Goal: Check status: Check status

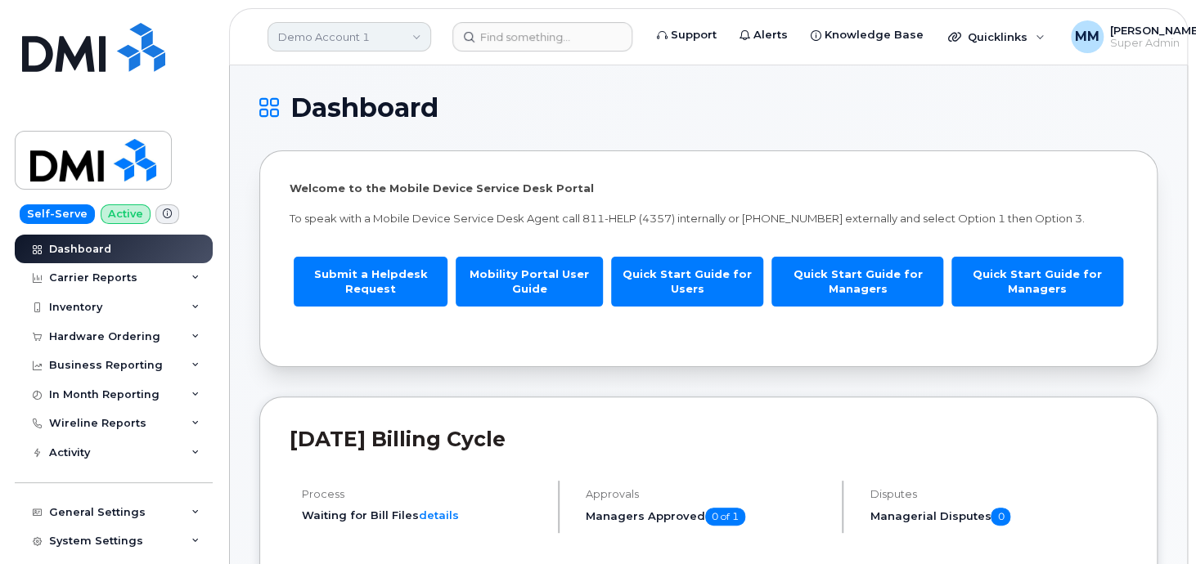
click at [357, 34] on link "Demo Account 1" at bounding box center [349, 36] width 164 height 29
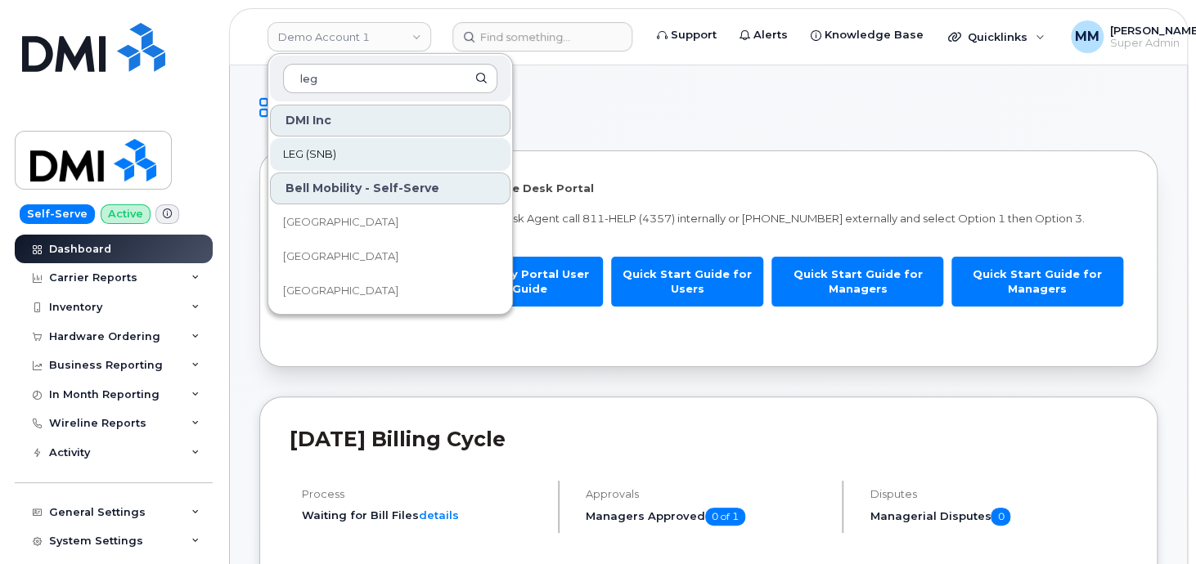
type input "leg"
click at [307, 161] on span "LEG (SNB)" at bounding box center [309, 154] width 53 height 16
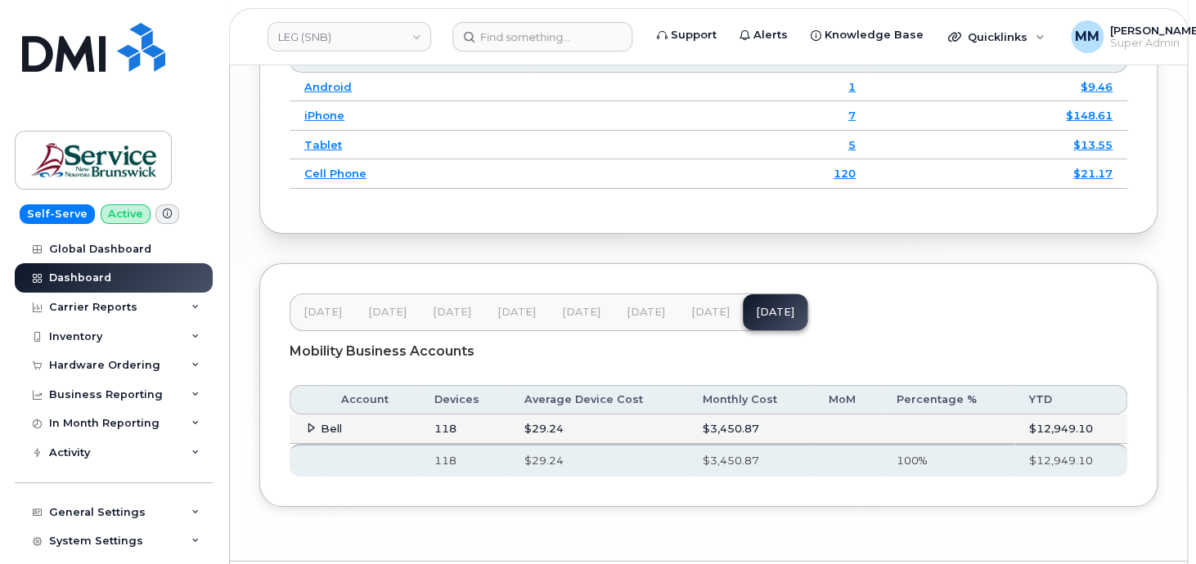
scroll to position [2681, 0]
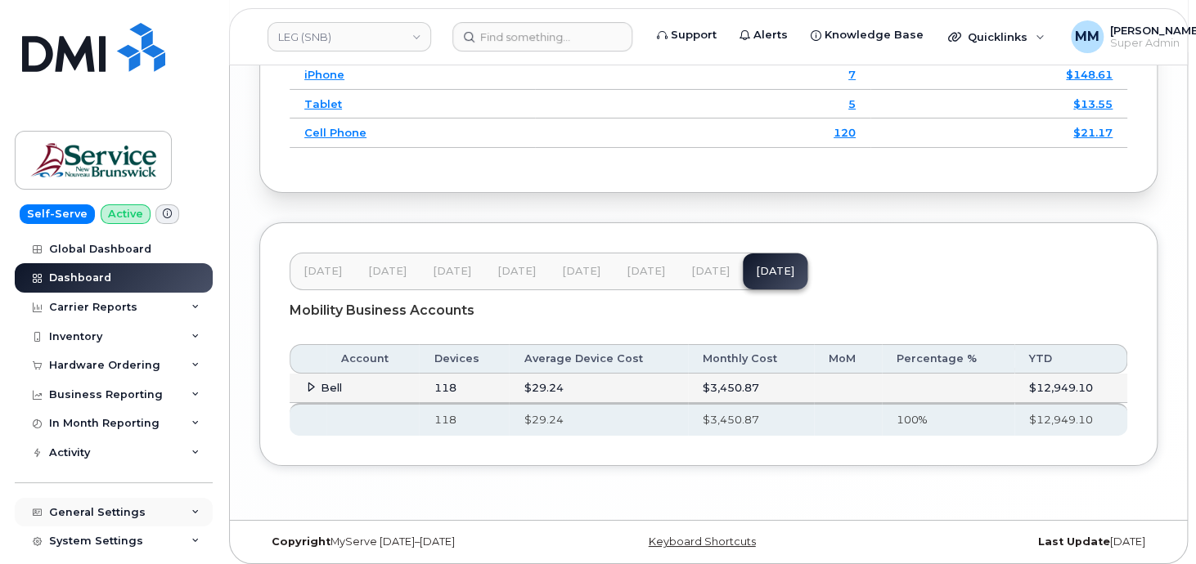
click at [126, 512] on div "General Settings" at bounding box center [97, 512] width 97 height 13
click at [164, 505] on div "General Settings" at bounding box center [114, 512] width 198 height 29
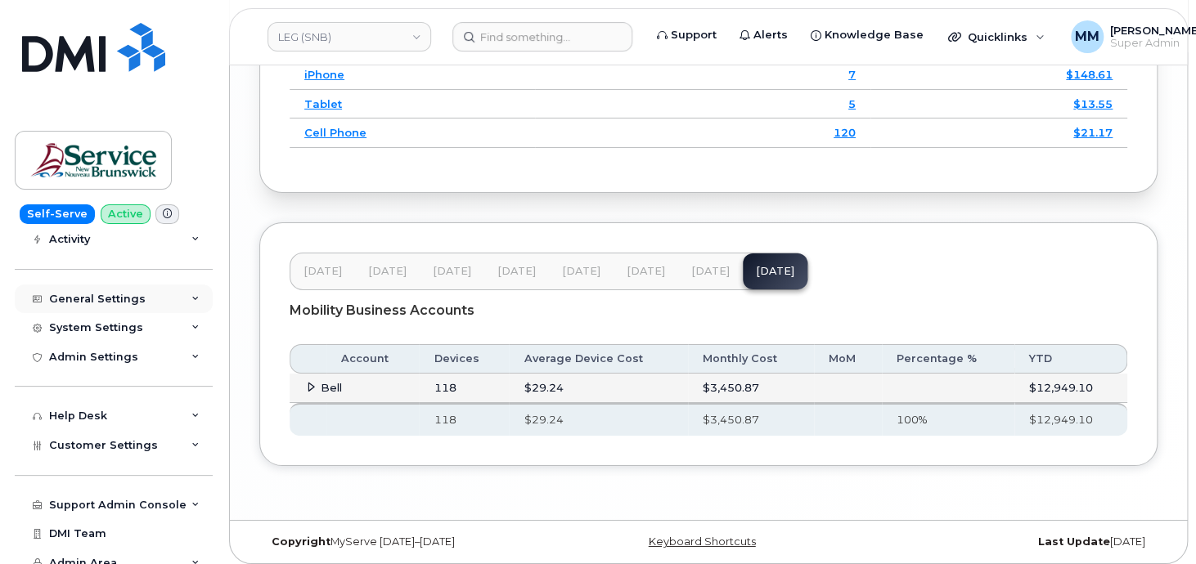
scroll to position [226, 0]
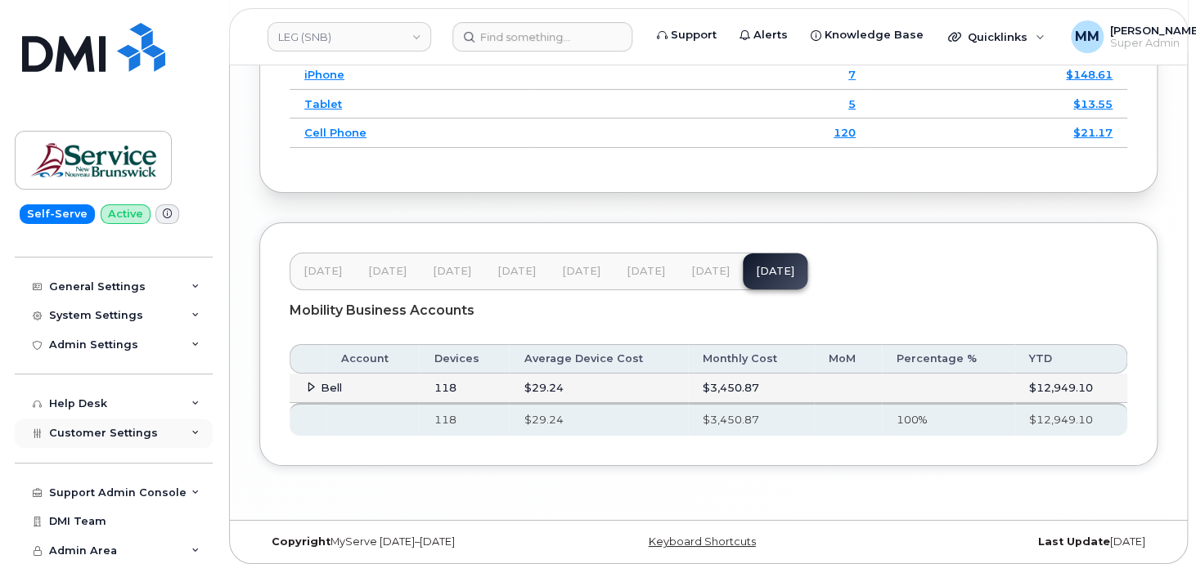
click at [134, 439] on div "Customer Settings" at bounding box center [114, 433] width 198 height 29
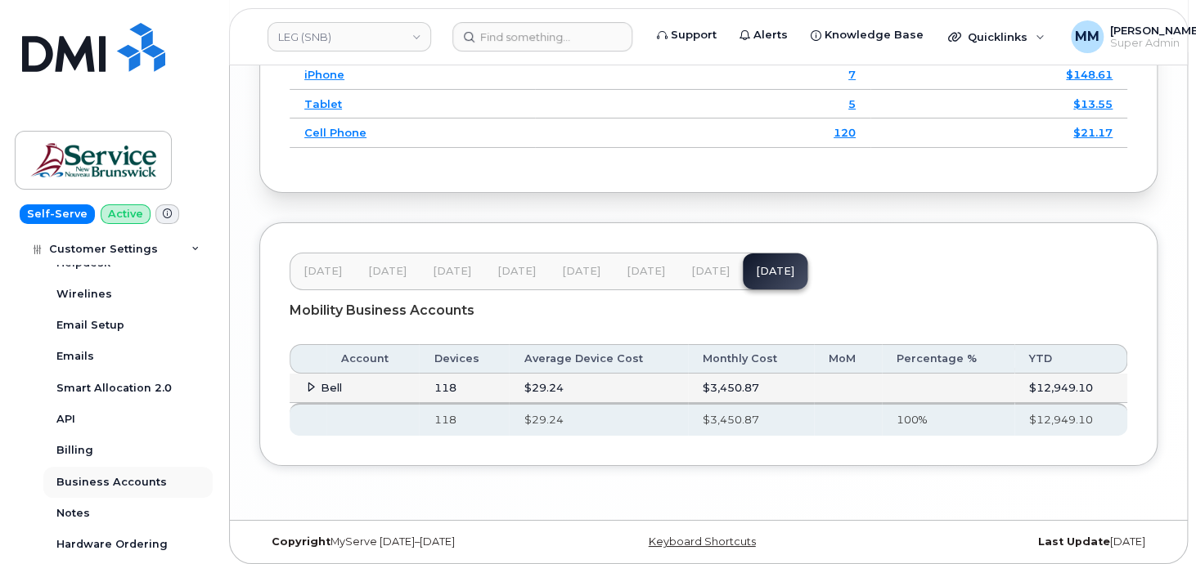
scroll to position [553, 0]
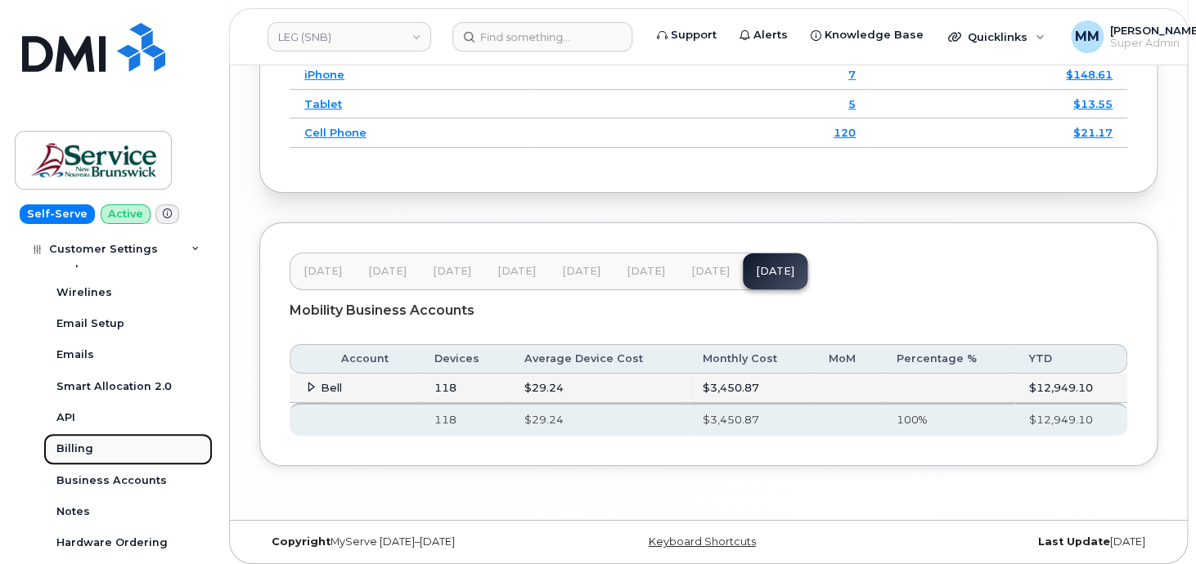
click at [70, 447] on div "Billing" at bounding box center [74, 449] width 37 height 15
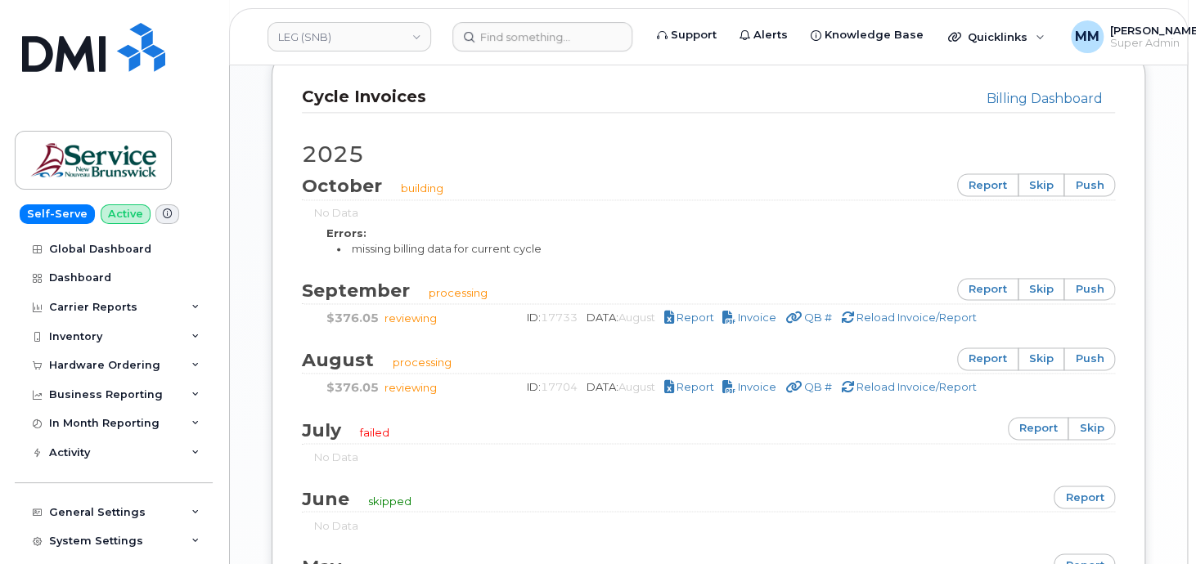
scroll to position [1063, 0]
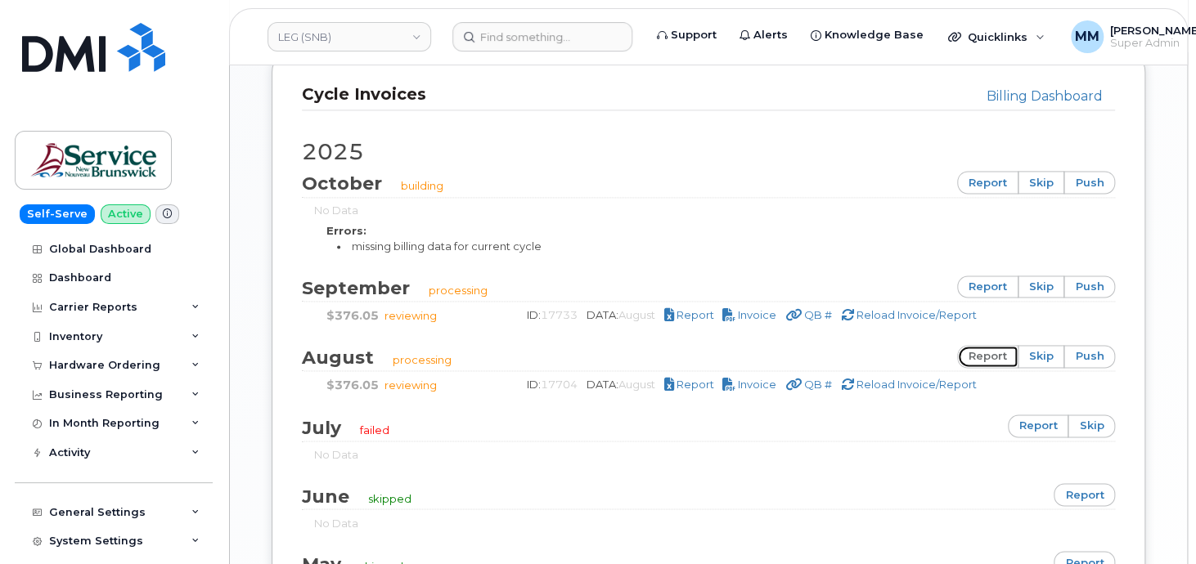
click at [996, 353] on link "report" at bounding box center [987, 356] width 61 height 23
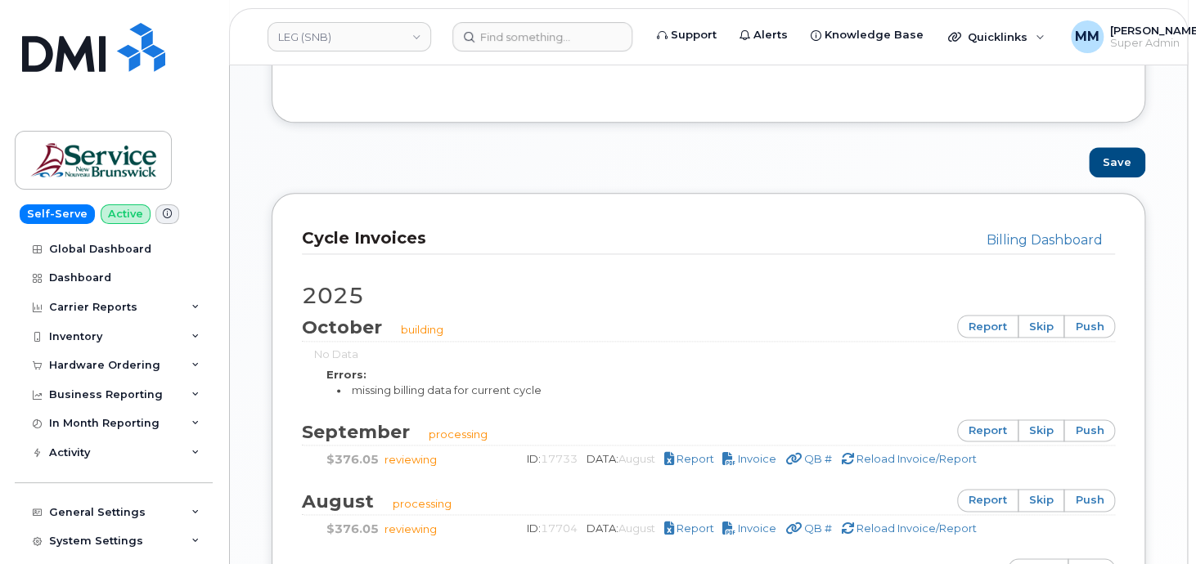
scroll to position [1008, 0]
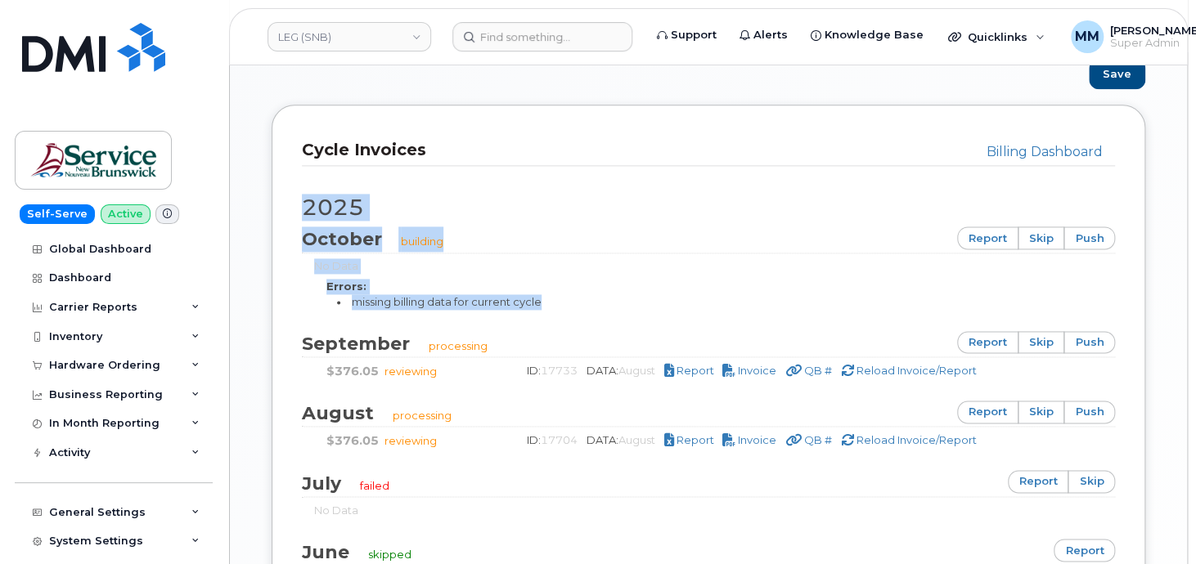
drag, startPoint x: 302, startPoint y: 180, endPoint x: 568, endPoint y: 305, distance: 294.5
click at [568, 305] on div "2025 October building report skip push No Data Errors: missing billing data for…" at bounding box center [708, 462] width 813 height 592
drag, startPoint x: 568, startPoint y: 305, endPoint x: 765, endPoint y: 305, distance: 196.3
click at [765, 305] on li "missing billing data for current cycle" at bounding box center [713, 302] width 753 height 16
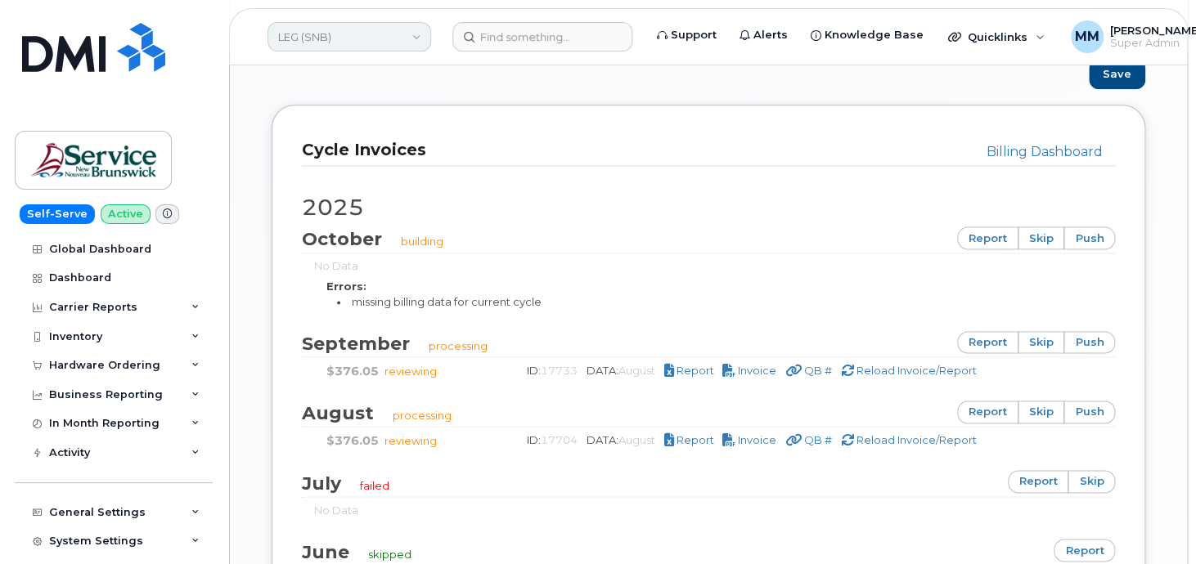
click at [319, 36] on link "LEG (SNB)" at bounding box center [349, 36] width 164 height 29
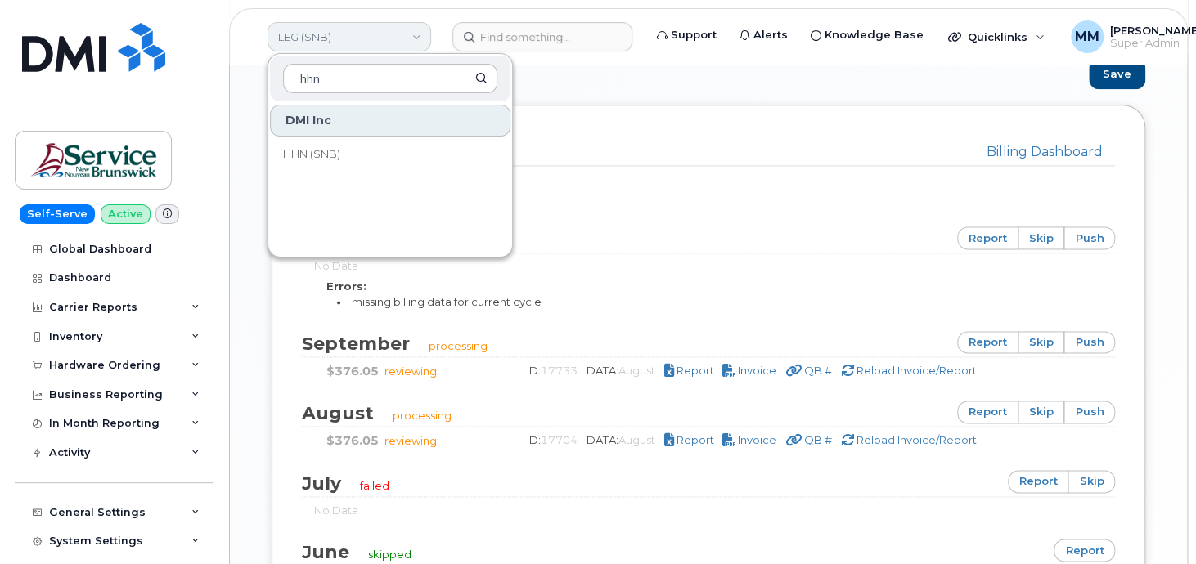
type input "hhn"
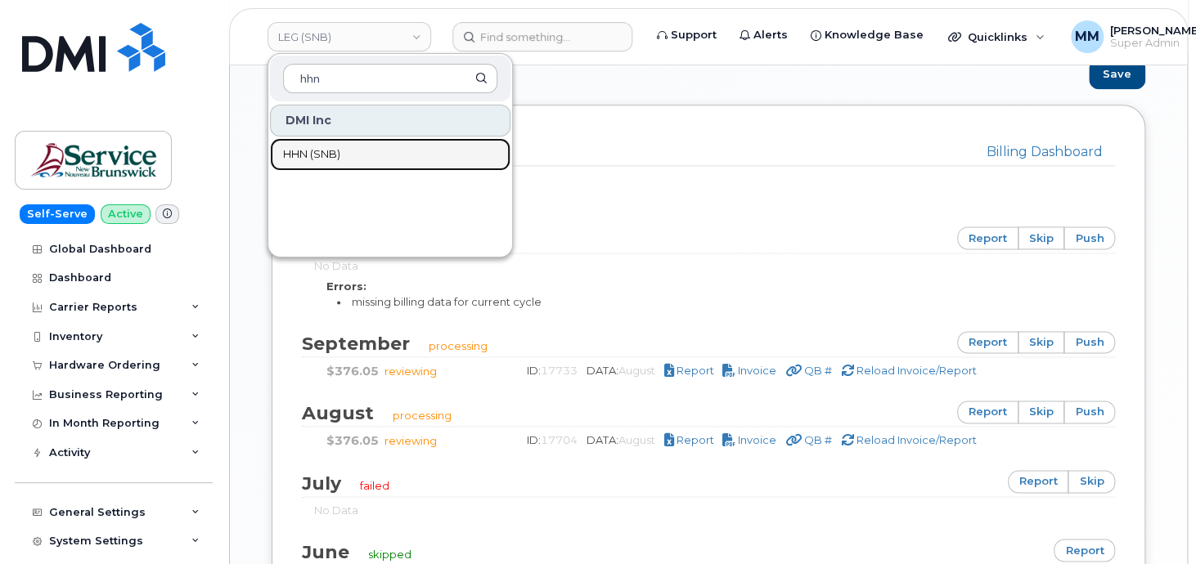
click at [322, 155] on span "HHN (SNB)" at bounding box center [311, 154] width 57 height 16
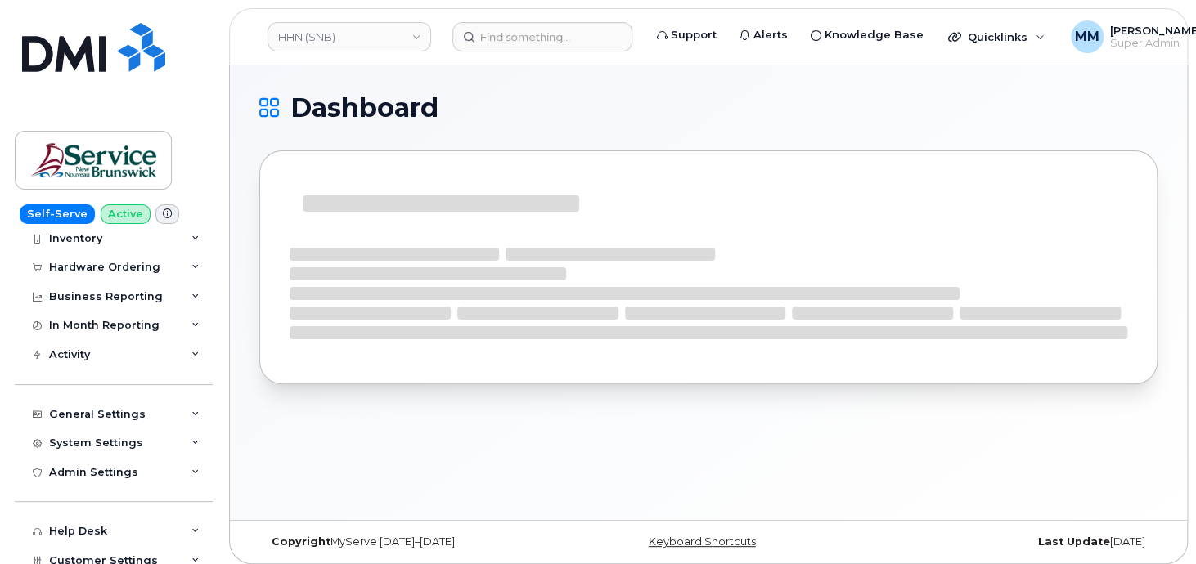
scroll to position [226, 0]
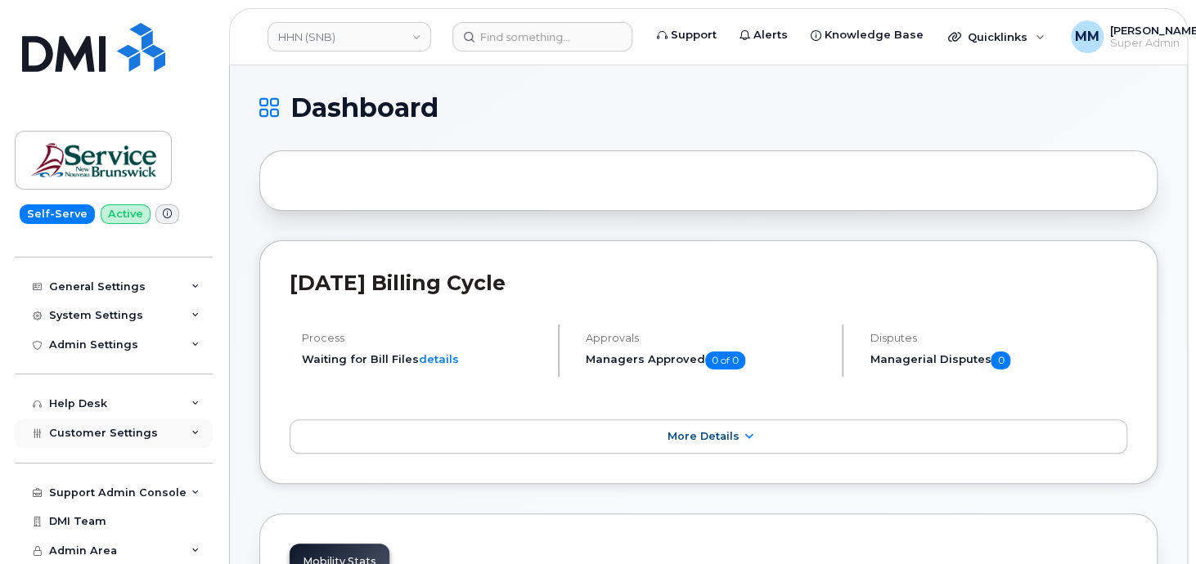
click at [98, 432] on span "Customer Settings" at bounding box center [103, 433] width 109 height 12
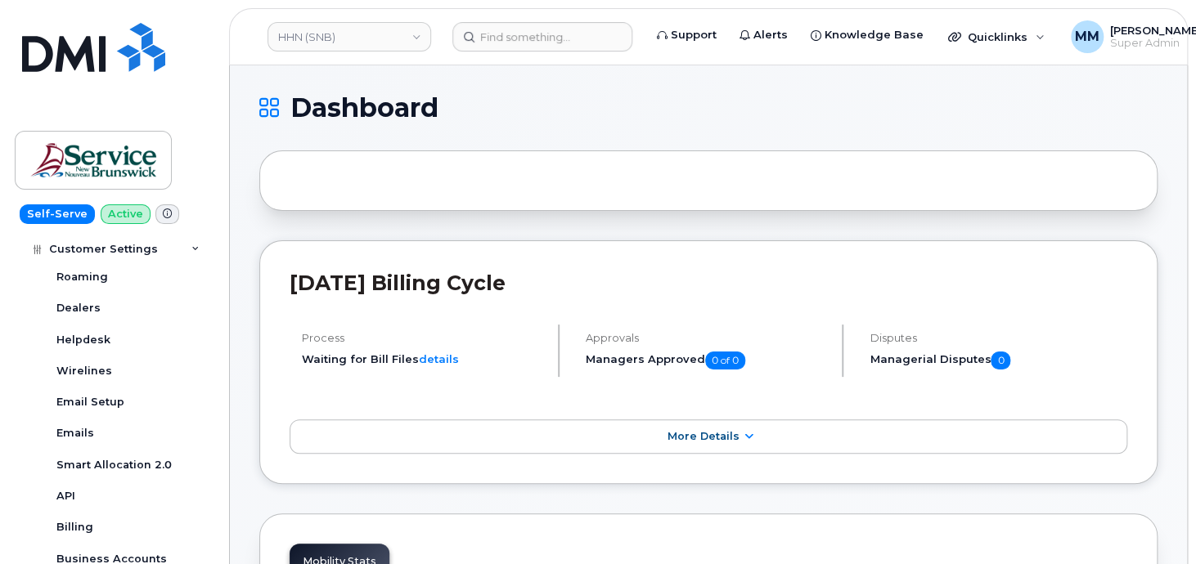
scroll to position [553, 0]
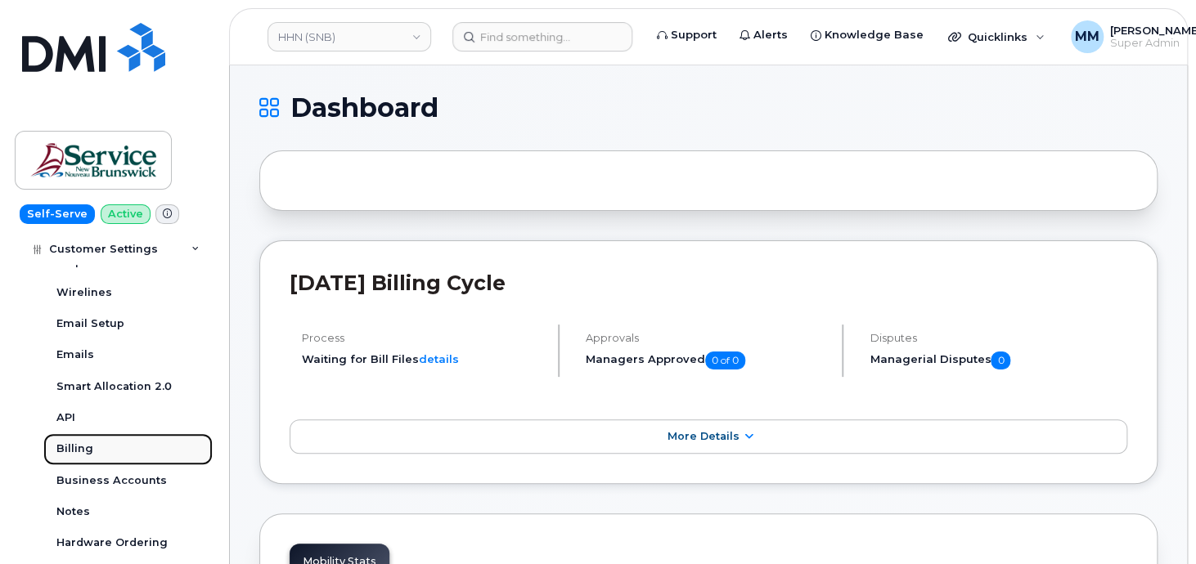
click at [78, 442] on div "Billing" at bounding box center [74, 449] width 37 height 15
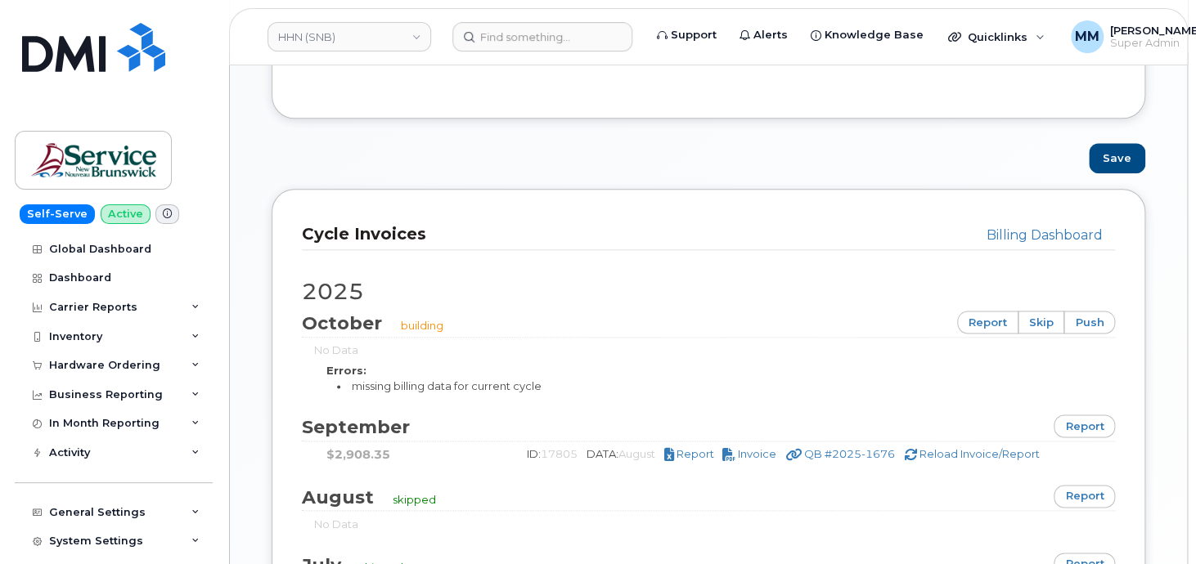
scroll to position [981, 0]
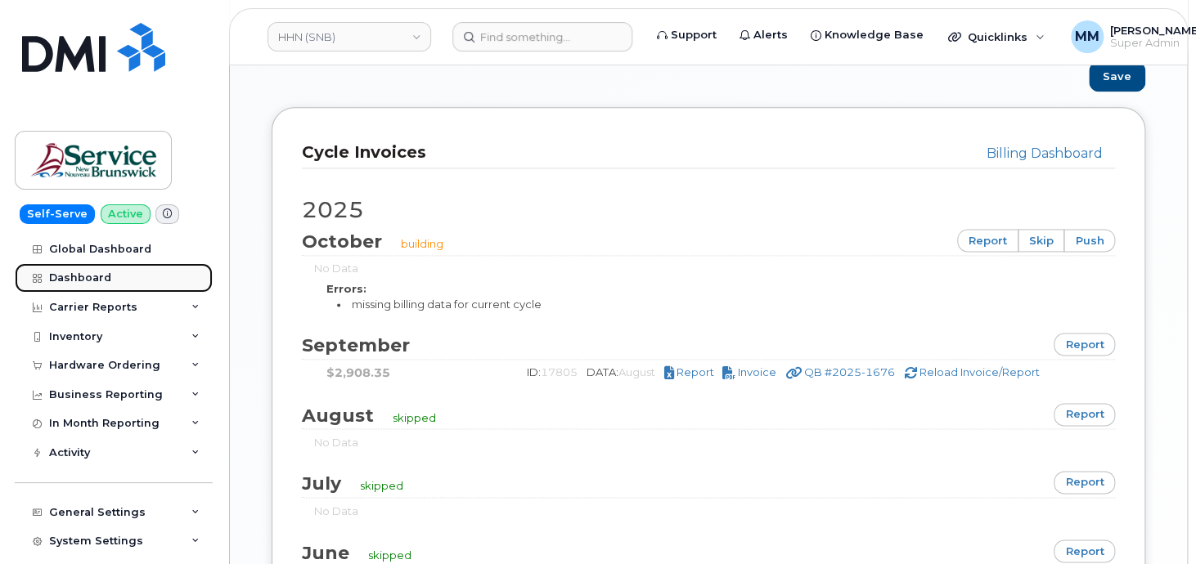
click at [73, 277] on div "Dashboard" at bounding box center [80, 278] width 62 height 13
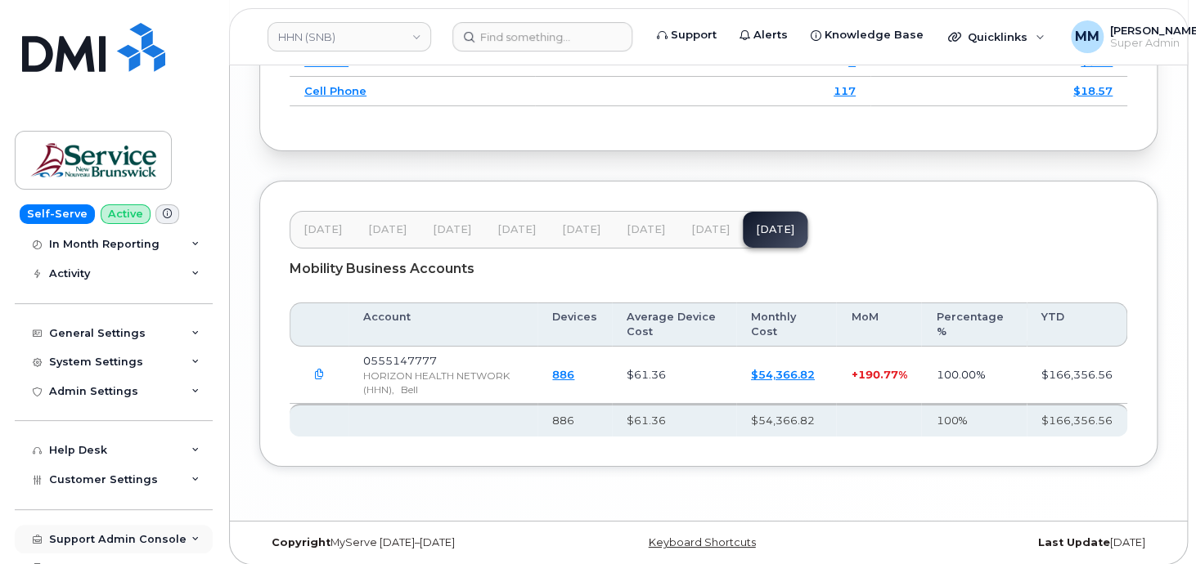
scroll to position [226, 0]
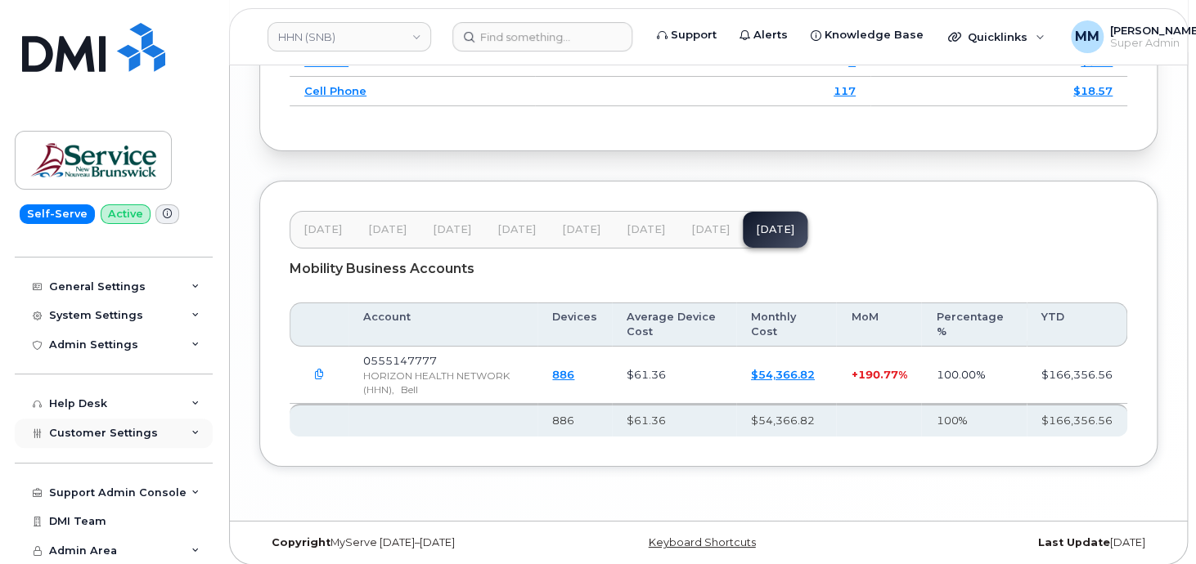
click at [106, 439] on div "Customer Settings" at bounding box center [114, 433] width 198 height 29
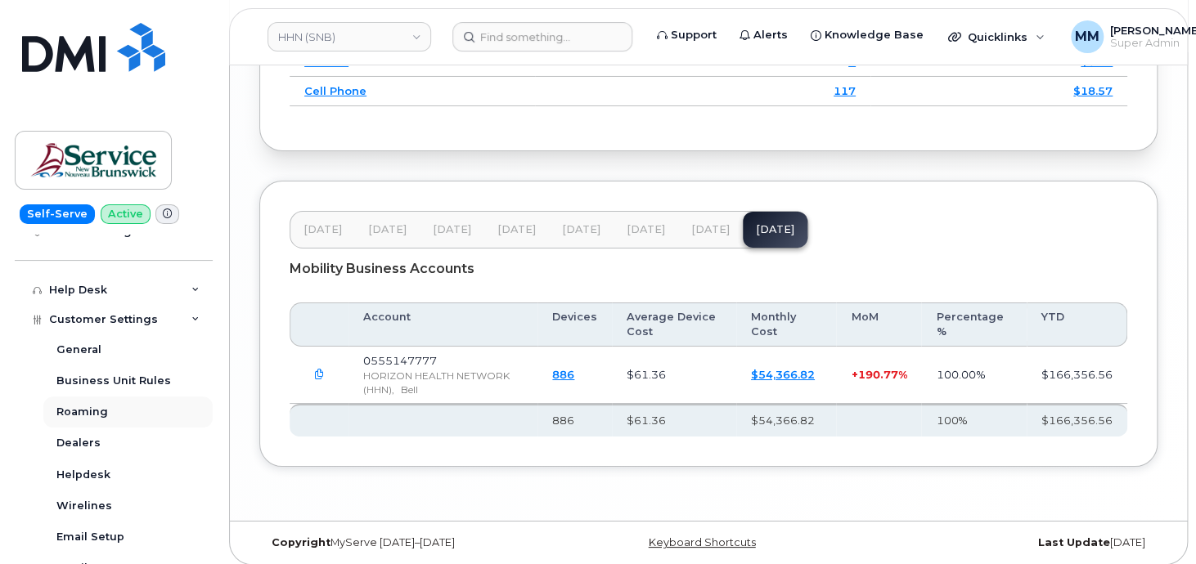
scroll to position [471, 0]
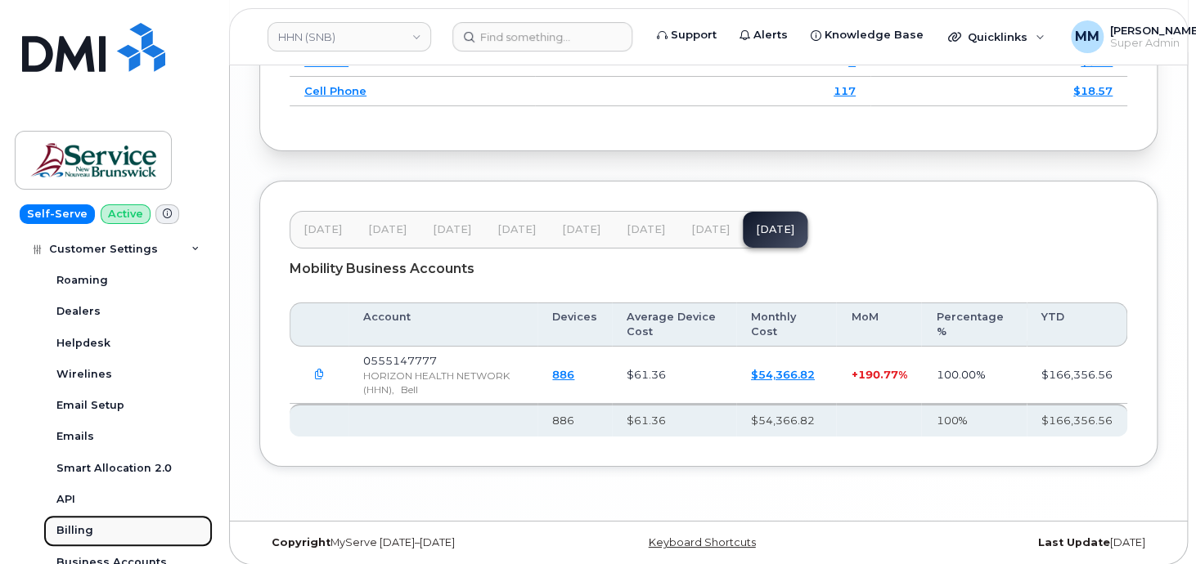
click at [72, 532] on div "Billing" at bounding box center [74, 530] width 37 height 15
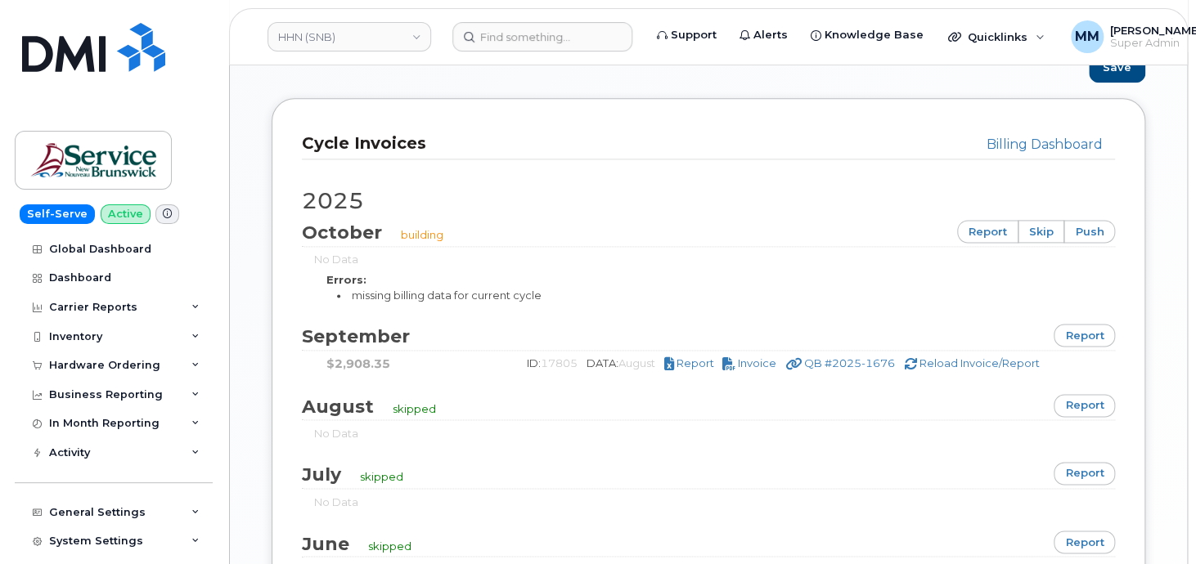
scroll to position [981, 0]
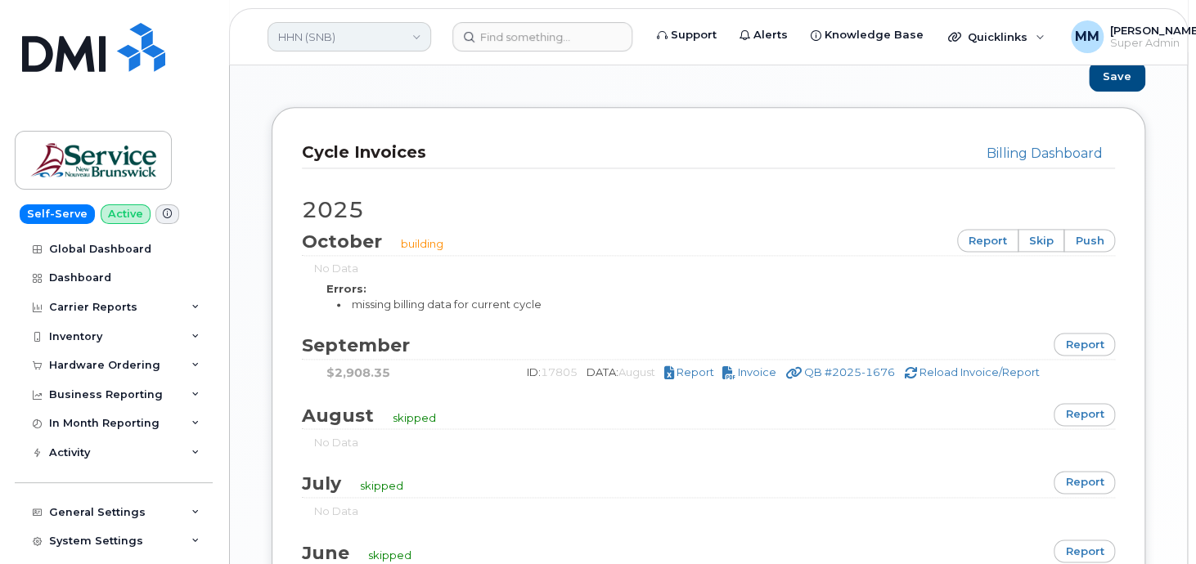
click at [337, 29] on link "HHN (SNB)" at bounding box center [349, 36] width 164 height 29
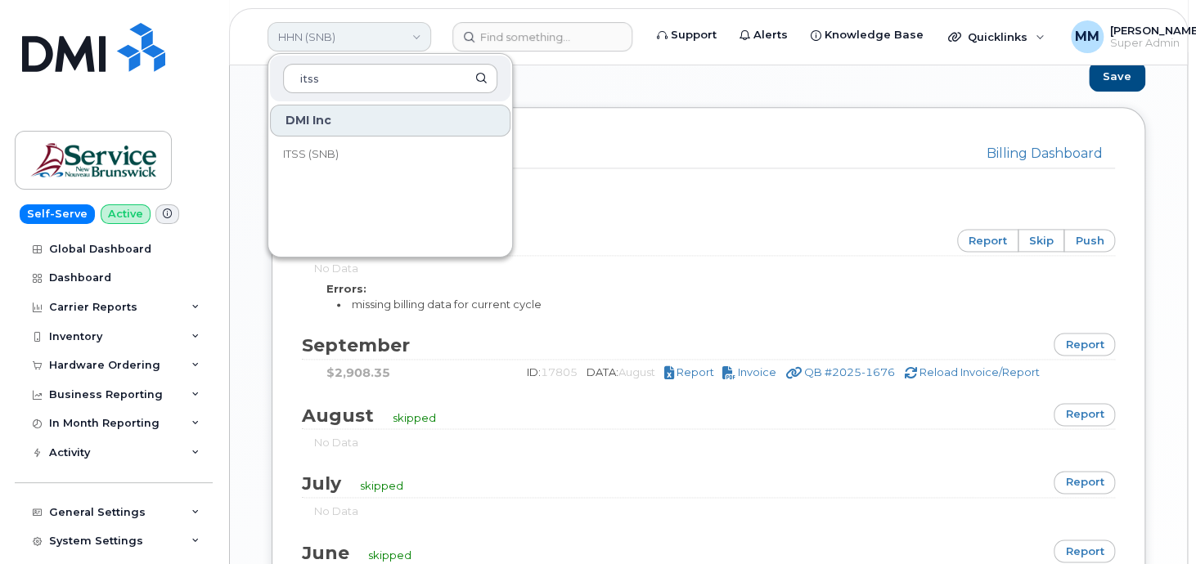
type input "itss"
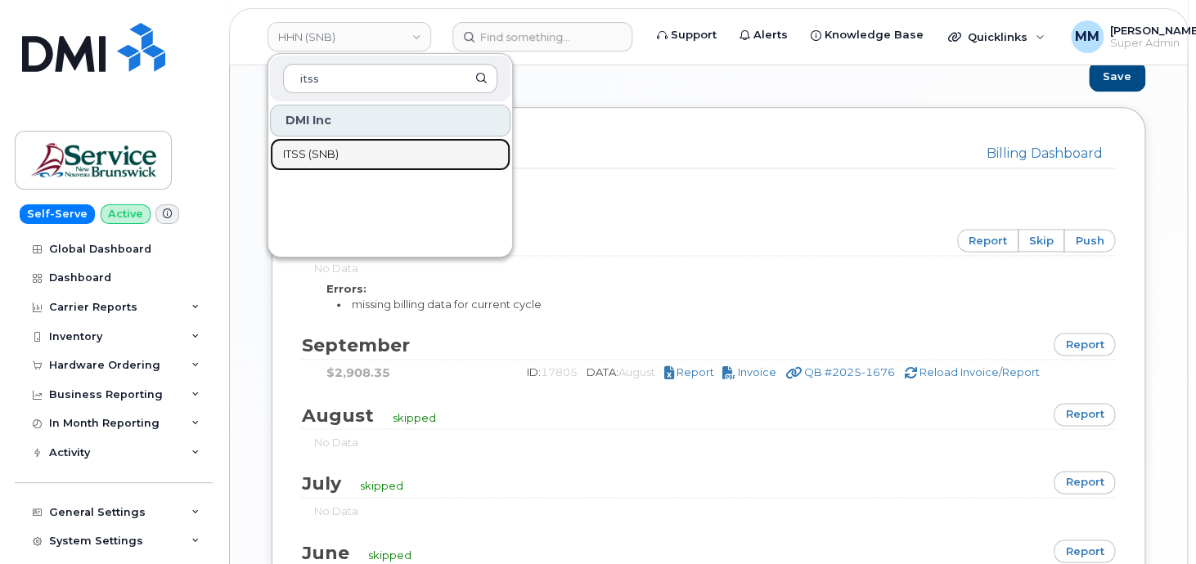
click at [338, 149] on link "ITSS (SNB)" at bounding box center [390, 154] width 240 height 33
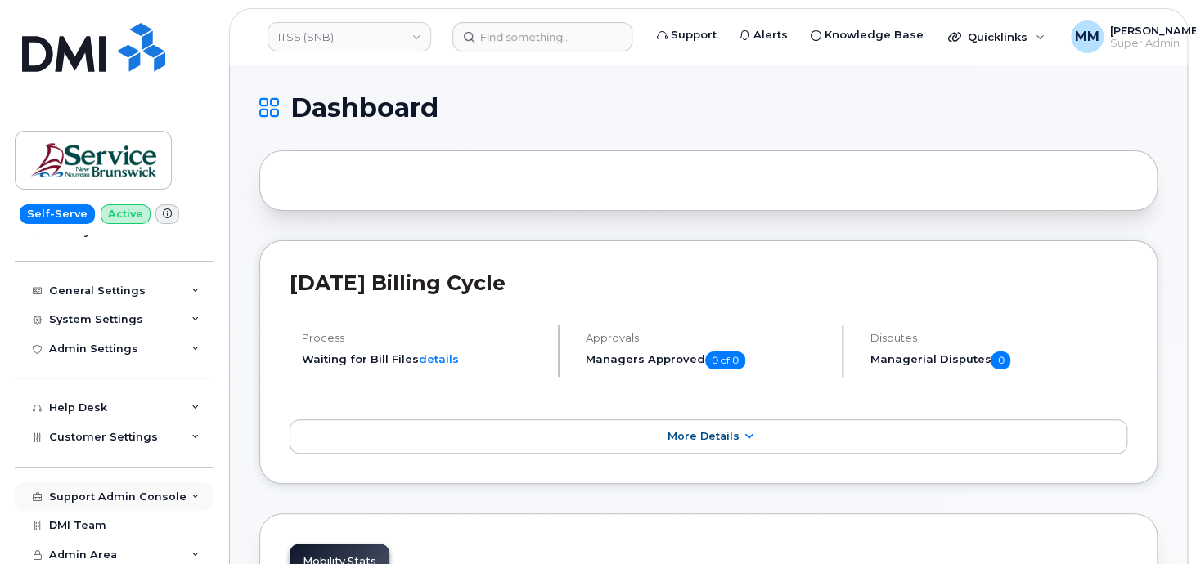
scroll to position [226, 0]
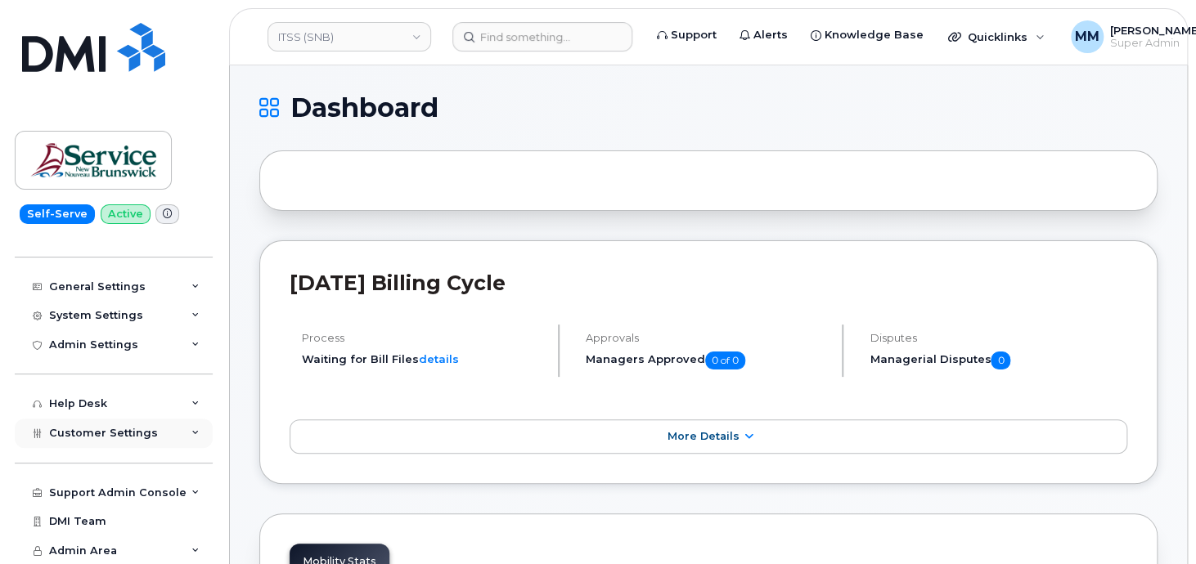
click at [95, 434] on span "Customer Settings" at bounding box center [103, 433] width 109 height 12
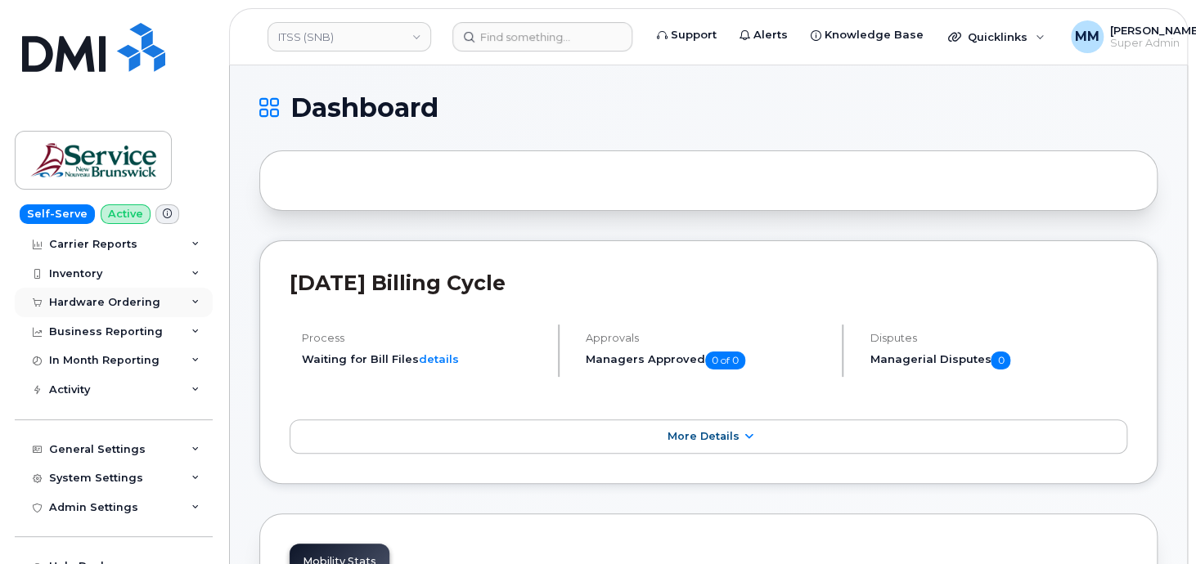
scroll to position [62, 0]
click at [91, 274] on div "Inventory" at bounding box center [75, 274] width 53 height 13
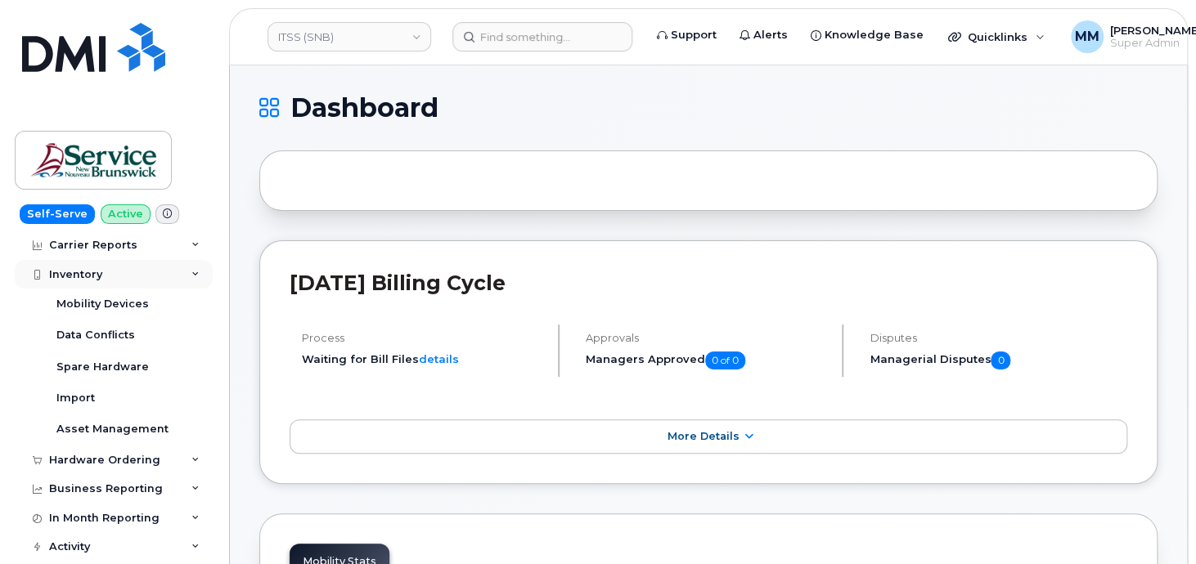
click at [89, 274] on div "Inventory" at bounding box center [75, 274] width 53 height 13
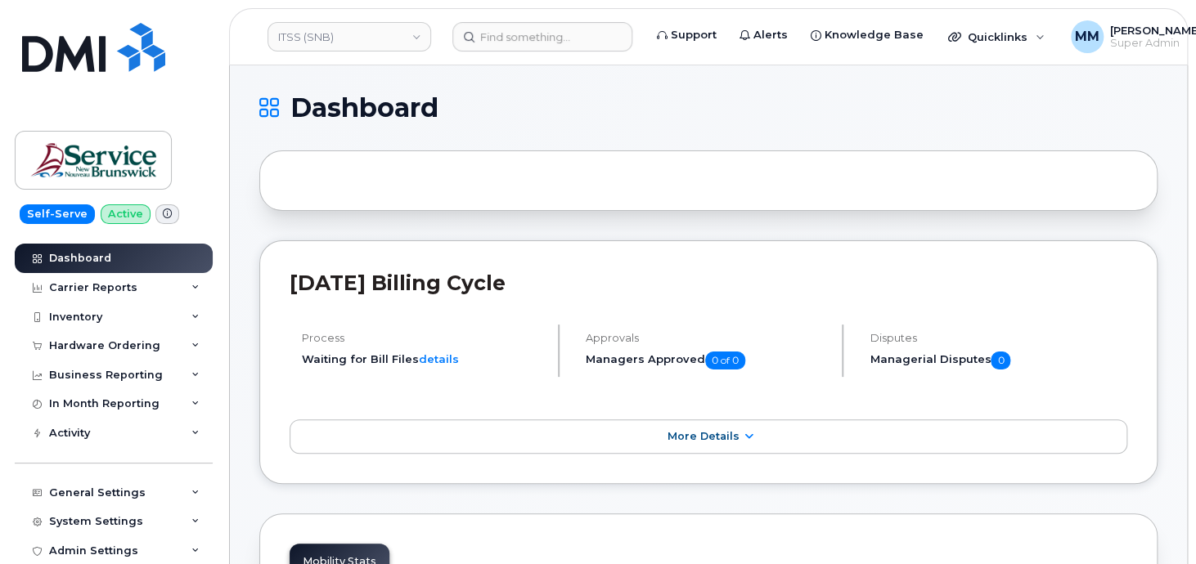
scroll to position [0, 0]
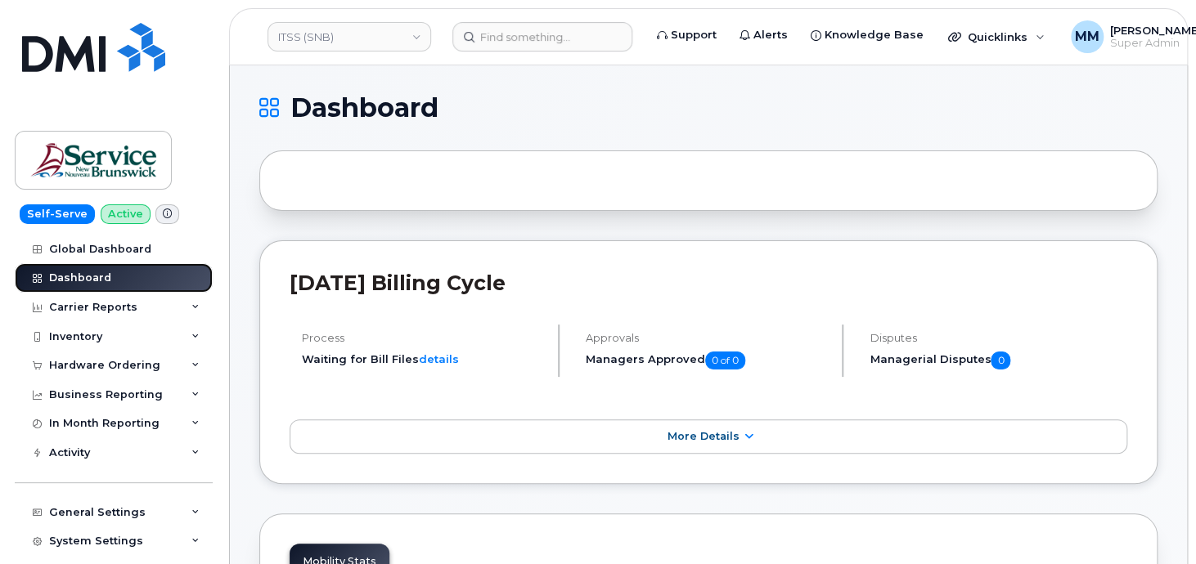
click at [85, 277] on div "Dashboard" at bounding box center [80, 278] width 62 height 13
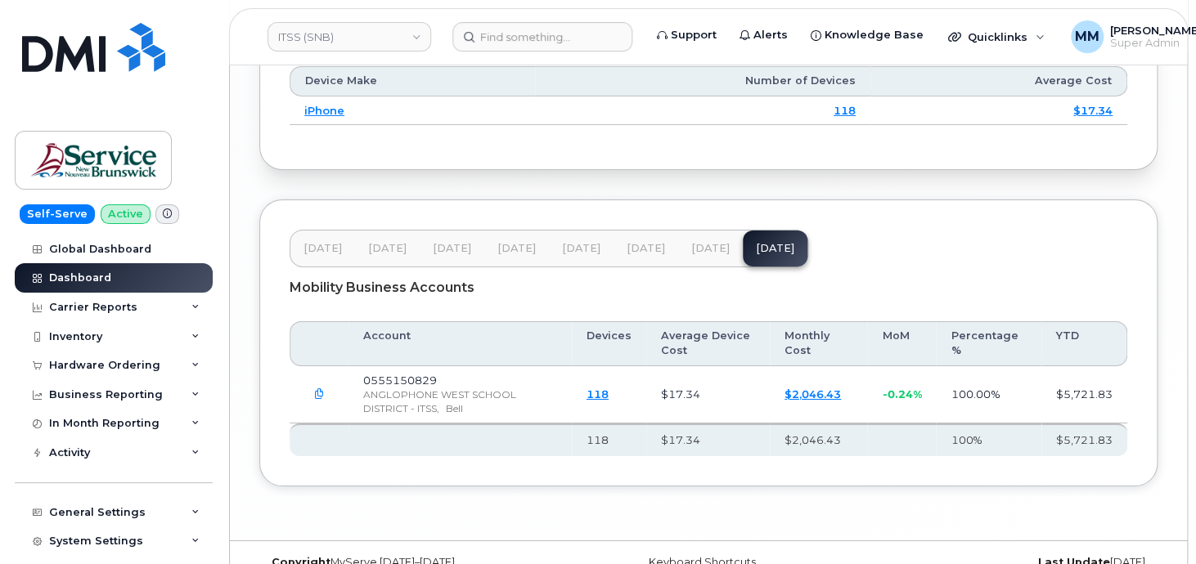
scroll to position [2617, 0]
drag, startPoint x: 696, startPoint y: 244, endPoint x: 683, endPoint y: 249, distance: 14.3
click at [695, 245] on span "[DATE]" at bounding box center [710, 247] width 38 height 13
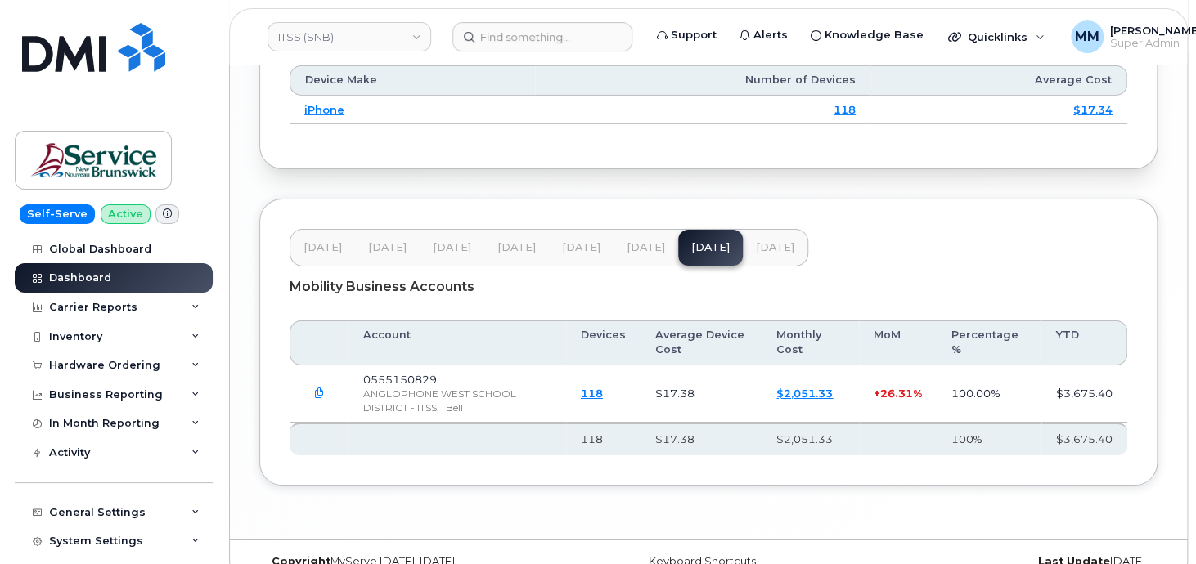
click at [756, 241] on span "[DATE]" at bounding box center [775, 247] width 38 height 13
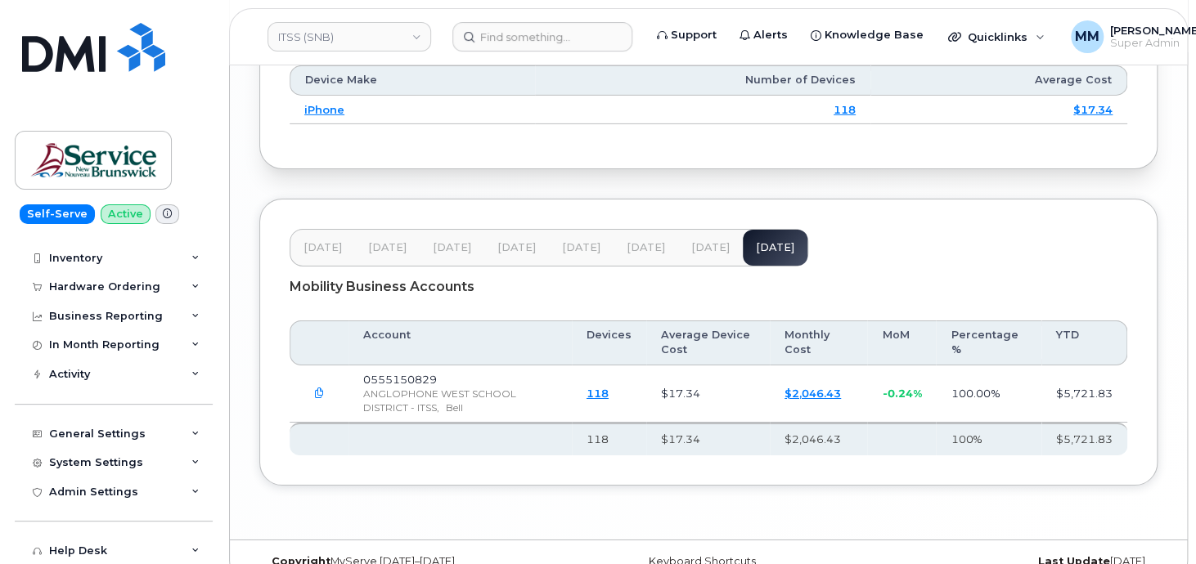
scroll to position [226, 0]
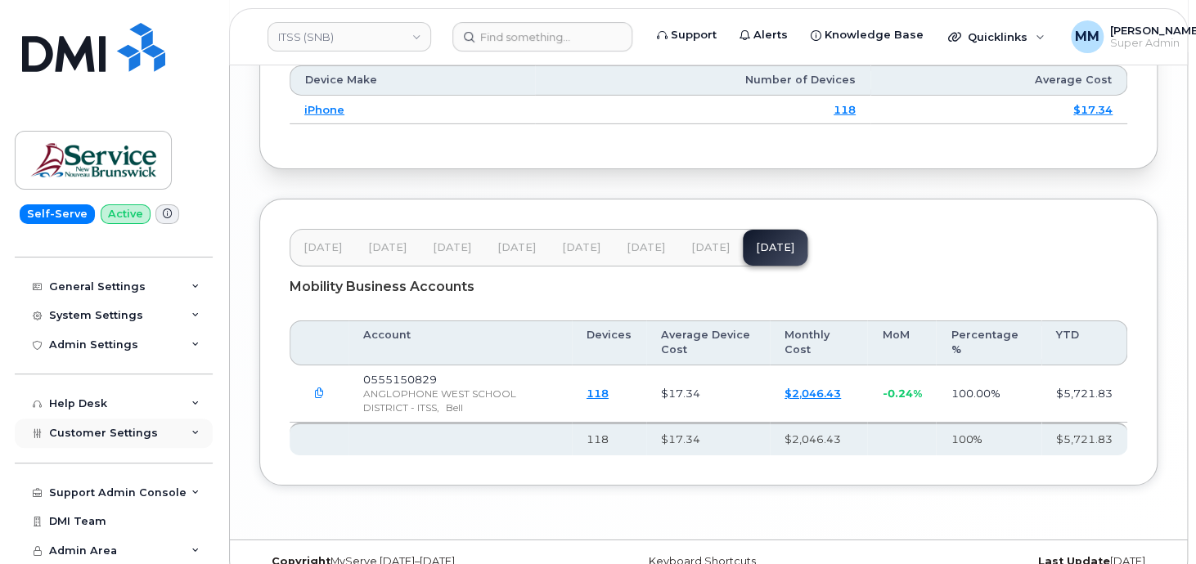
click at [97, 440] on div "Customer Settings" at bounding box center [114, 433] width 198 height 29
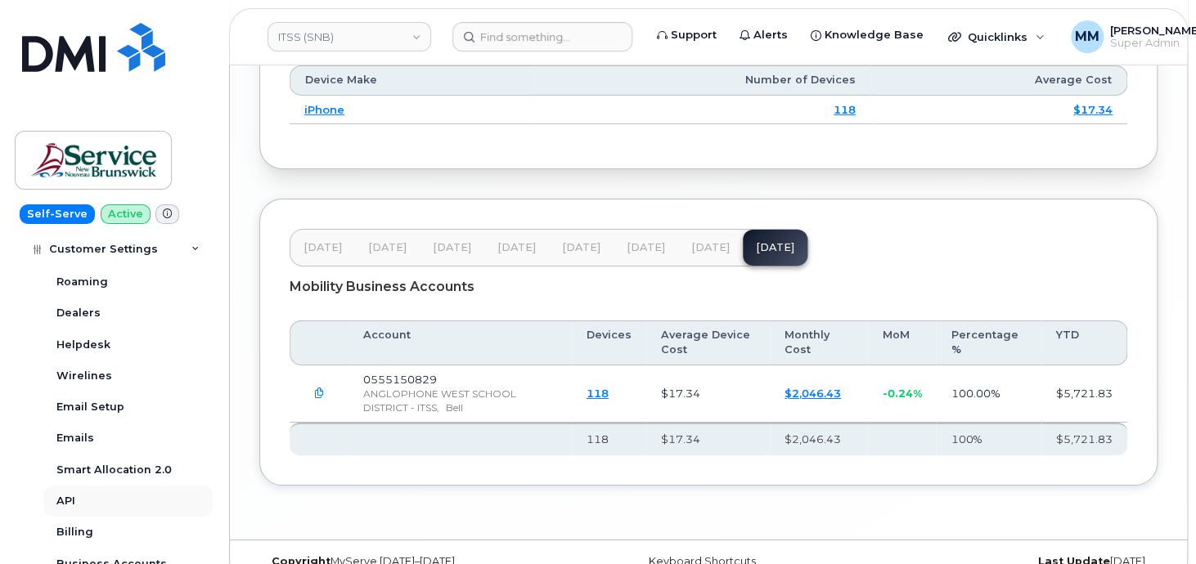
scroll to position [471, 0]
click at [93, 531] on link "Billing" at bounding box center [127, 530] width 169 height 31
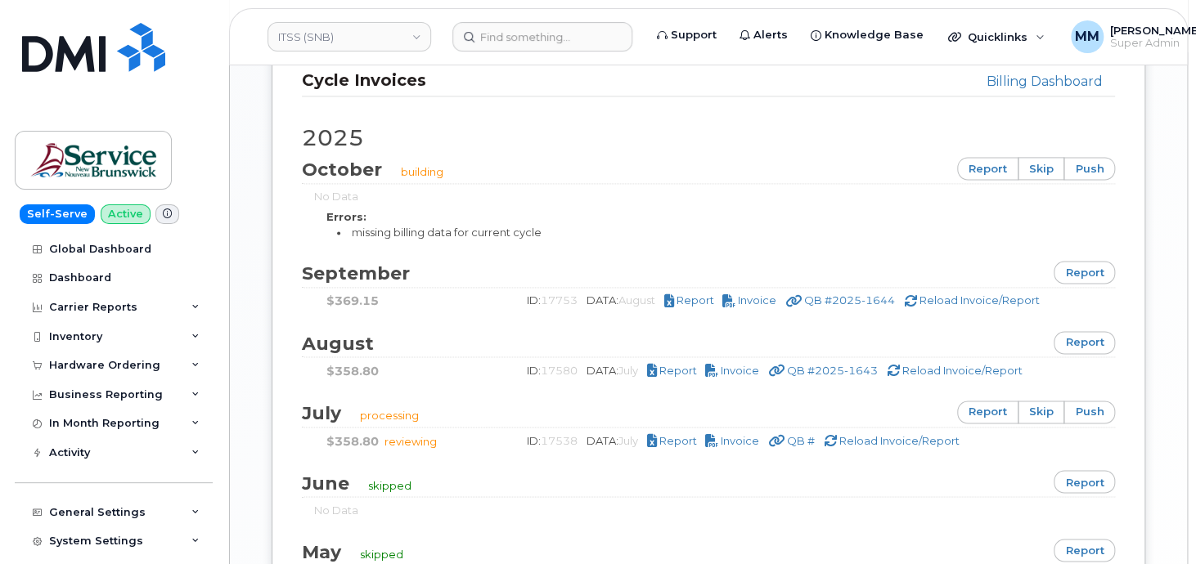
scroll to position [1063, 0]
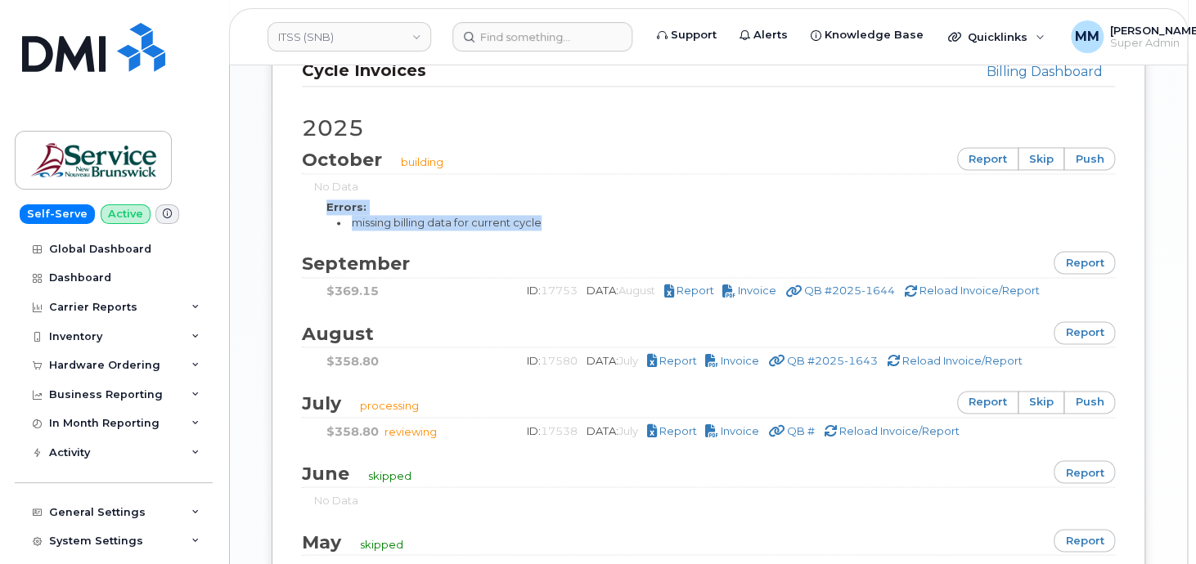
drag, startPoint x: 541, startPoint y: 222, endPoint x: 296, endPoint y: 195, distance: 246.0
click at [296, 195] on div "Billing Dashboard Cycle Invoices [DATE] building report skip push No Data Error…" at bounding box center [709, 367] width 874 height 685
click at [667, 219] on li "missing billing data for current cycle" at bounding box center [713, 223] width 753 height 16
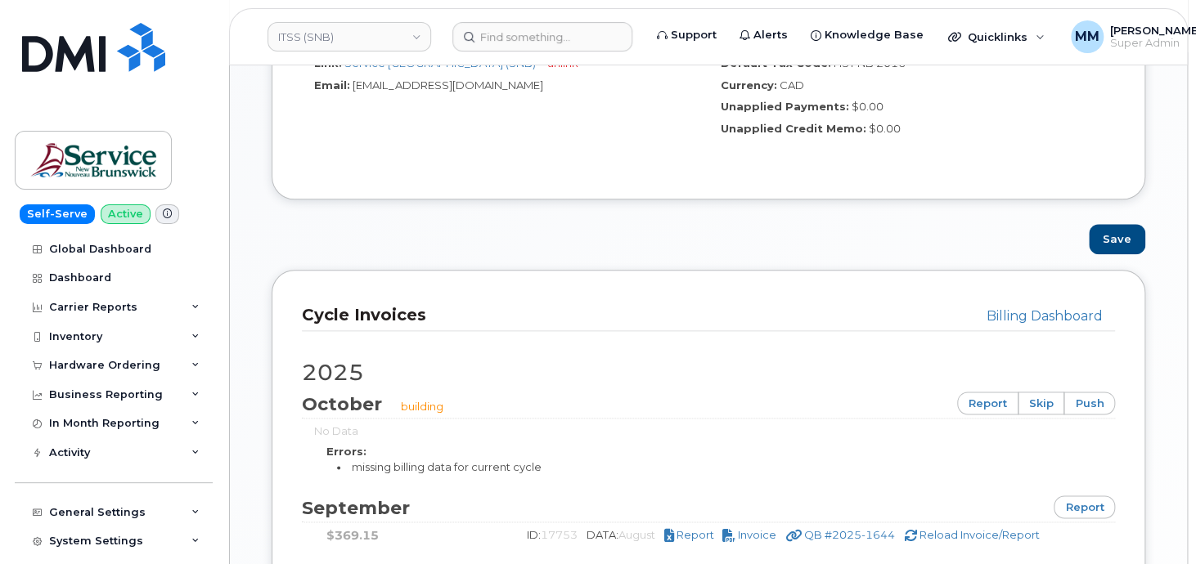
scroll to position [818, 0]
drag, startPoint x: 556, startPoint y: 463, endPoint x: 350, endPoint y: 439, distance: 207.5
click at [350, 440] on div "Errors: missing billing data for current cycle" at bounding box center [708, 458] width 788 height 36
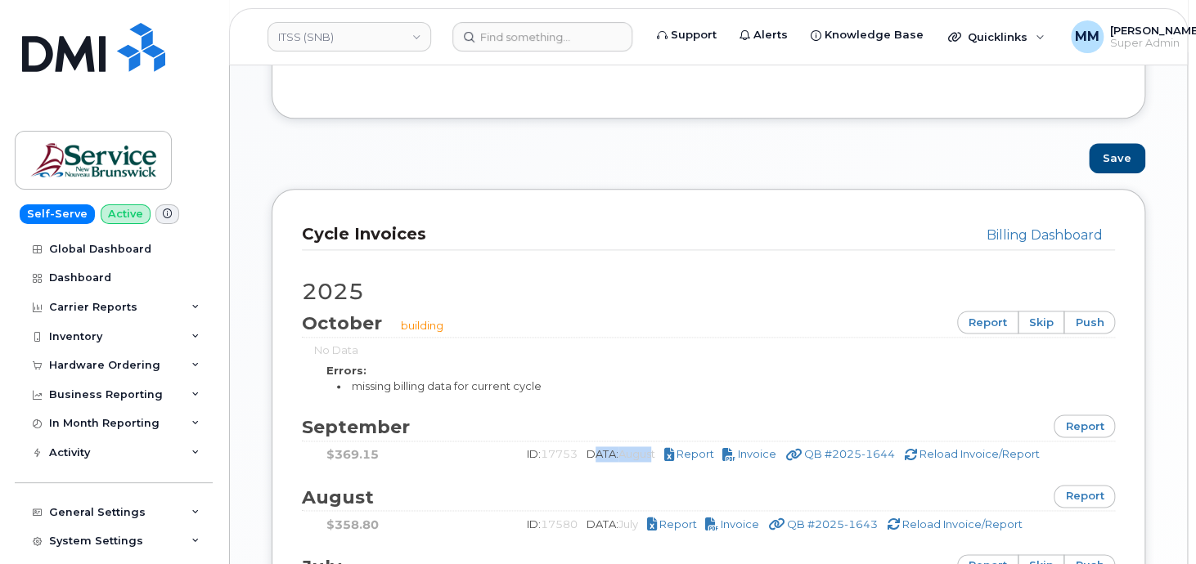
drag, startPoint x: 660, startPoint y: 454, endPoint x: 588, endPoint y: 451, distance: 72.0
click at [588, 451] on div "ID: 17753 DATA: August Report Invoice QB #2025-1644 Reload Invoice/Report" at bounding box center [806, 455] width 591 height 16
click at [357, 45] on link "ITSS (SNB)" at bounding box center [349, 36] width 164 height 29
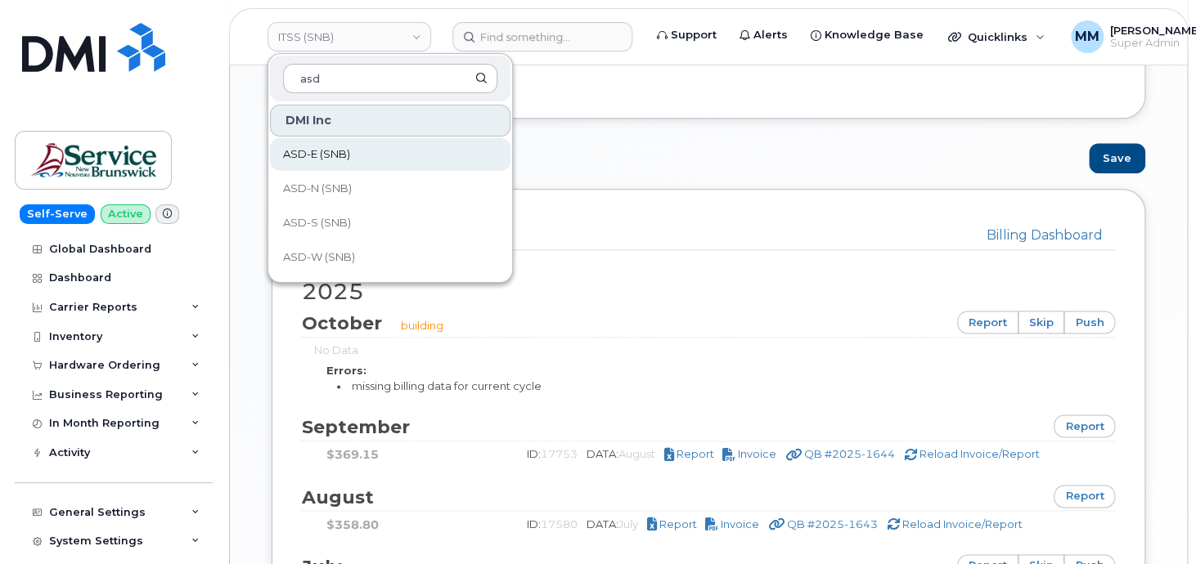
type input "asd"
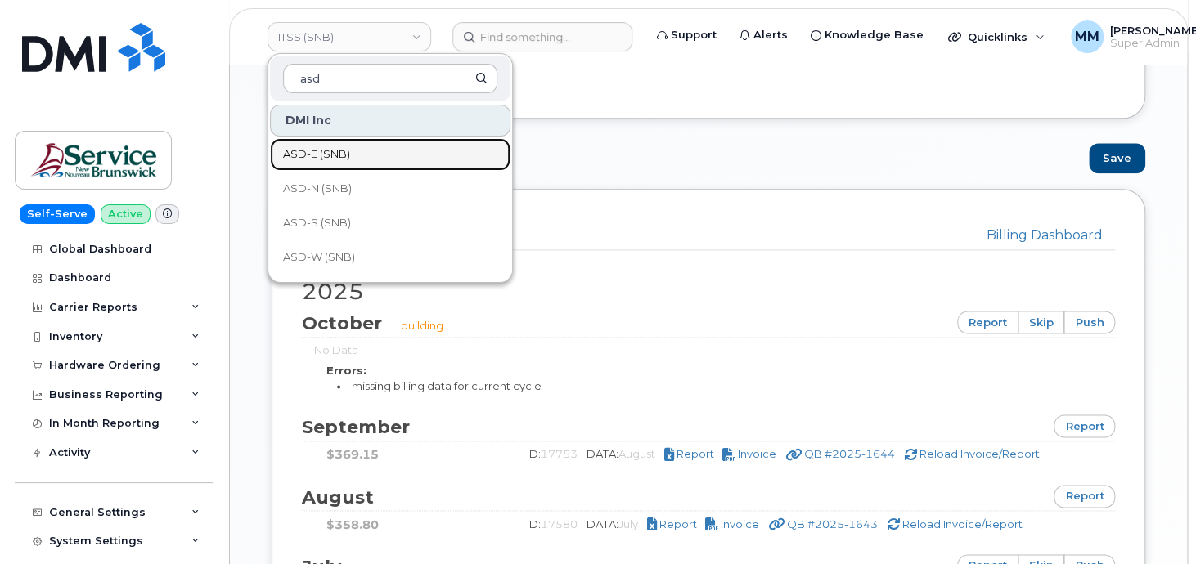
click at [330, 157] on span "ASD-E (SNB)" at bounding box center [316, 154] width 67 height 16
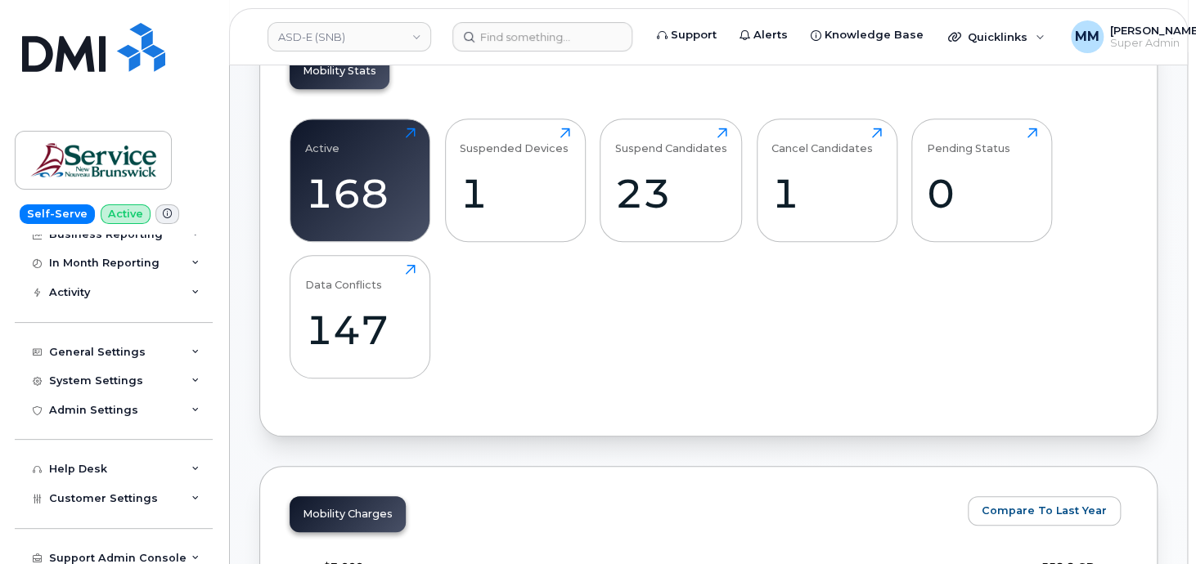
scroll to position [164, 0]
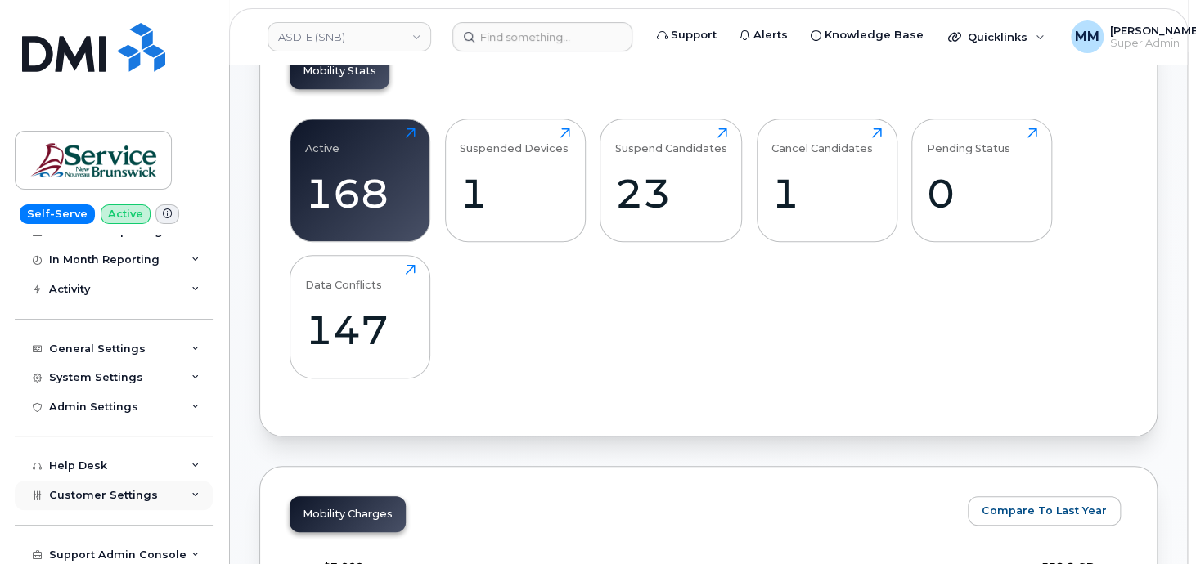
click at [114, 501] on div "Customer Settings" at bounding box center [114, 495] width 198 height 29
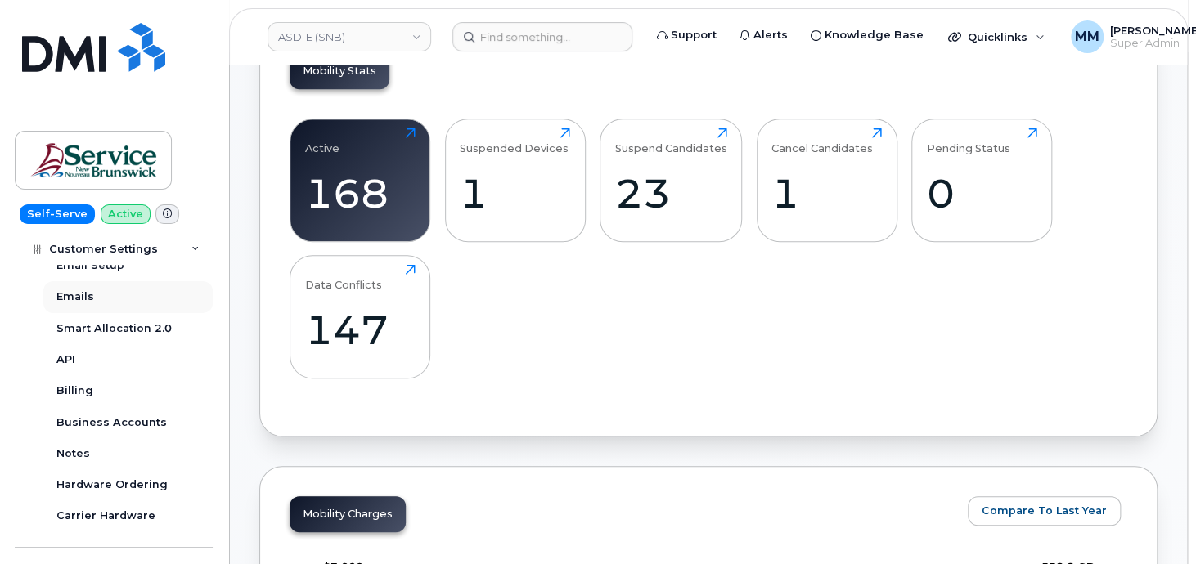
scroll to position [573, 0]
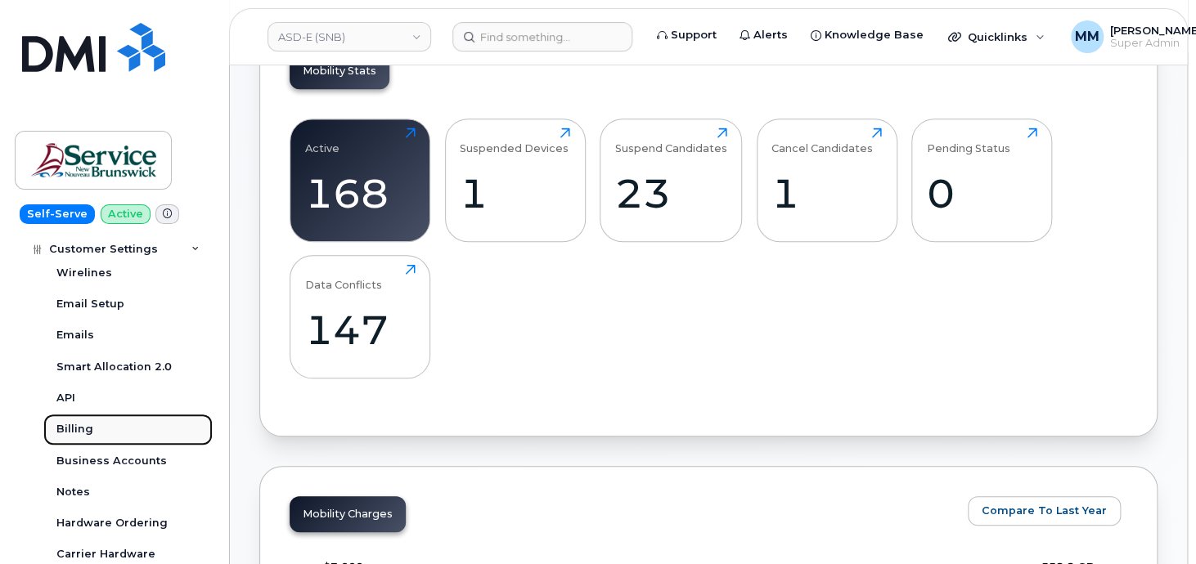
click at [76, 434] on div "Billing" at bounding box center [74, 429] width 37 height 15
click at [49, 427] on link "Billing" at bounding box center [127, 429] width 169 height 31
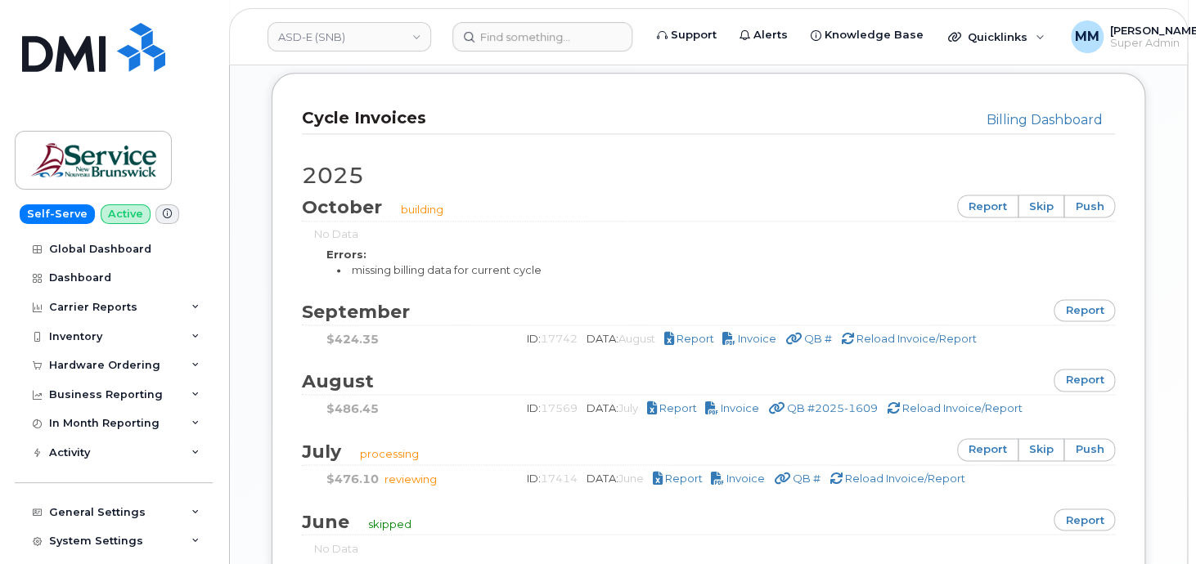
scroll to position [1063, 0]
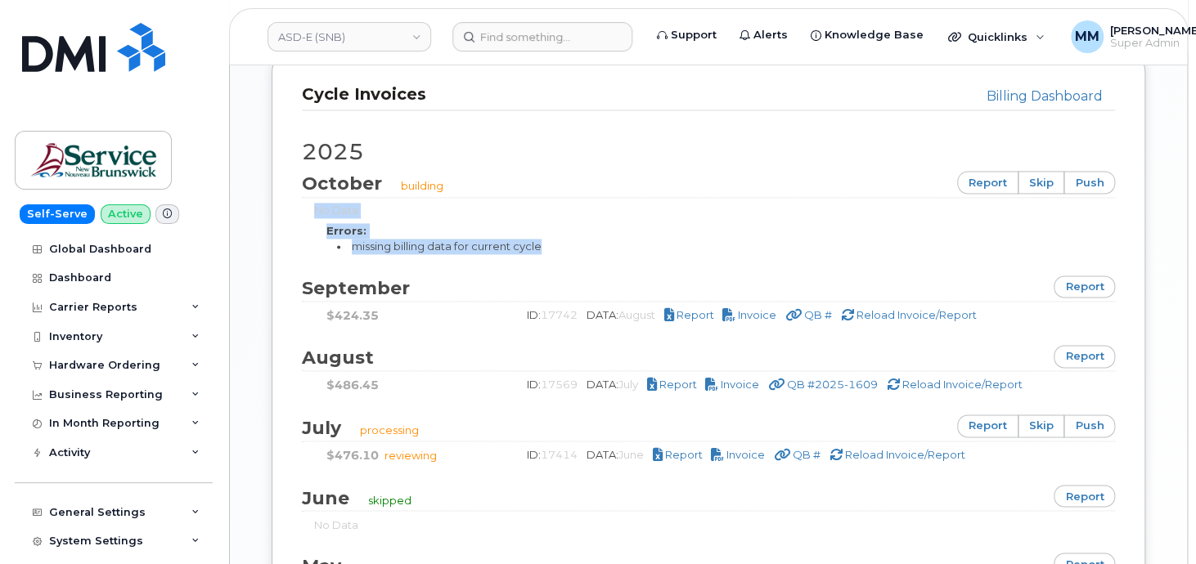
drag, startPoint x: 530, startPoint y: 249, endPoint x: 304, endPoint y: 207, distance: 229.7
click at [304, 207] on div "No Data Errors: missing billing data for current cycle" at bounding box center [708, 228] width 813 height 51
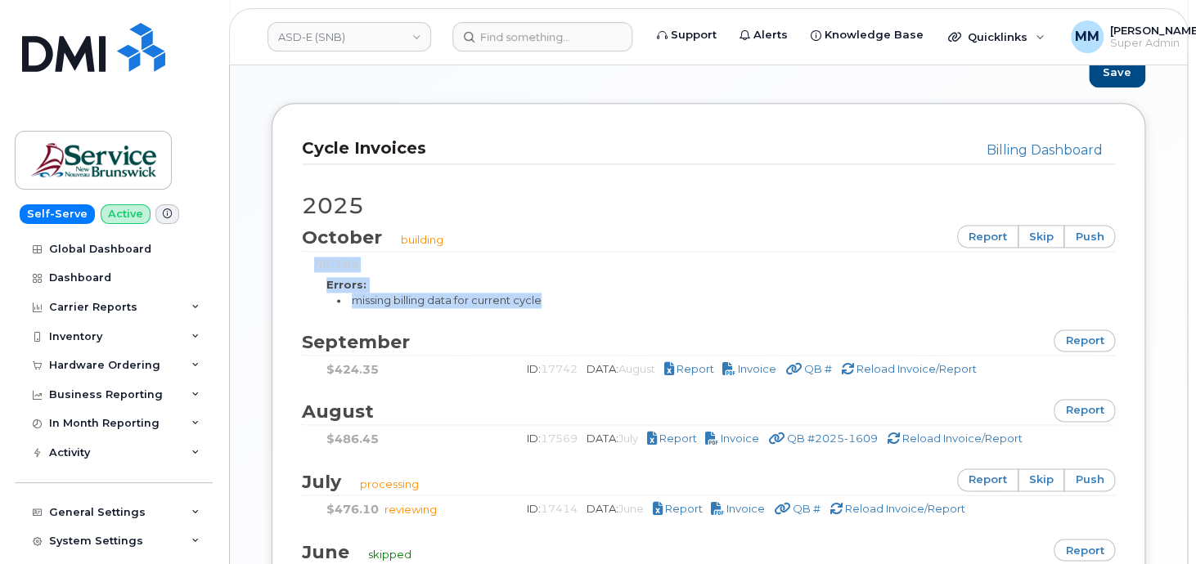
scroll to position [981, 0]
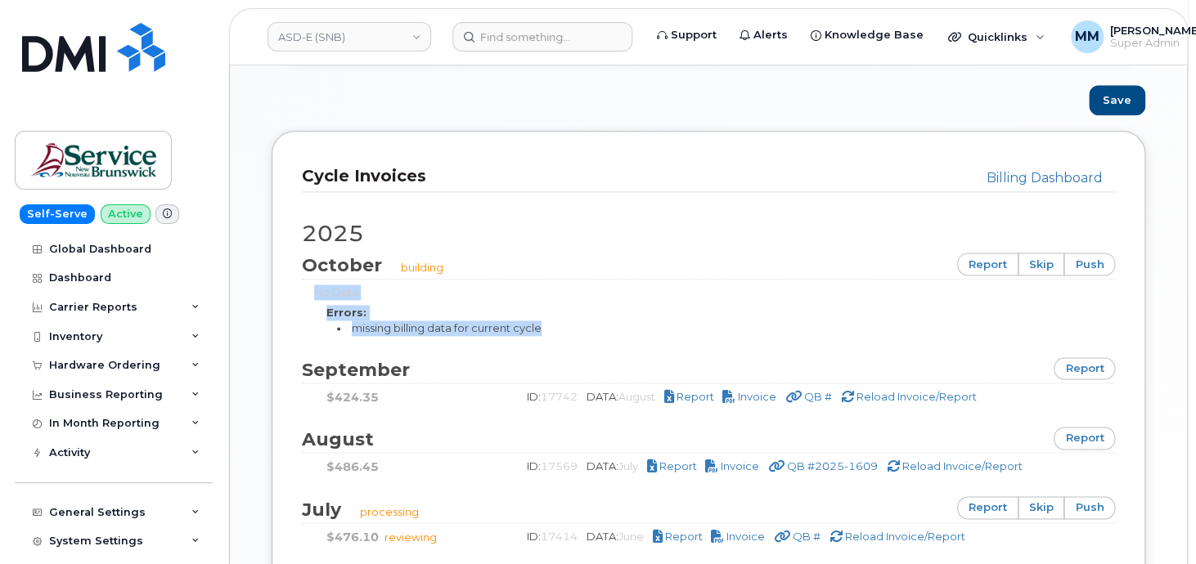
click at [599, 305] on div "Errors:" at bounding box center [708, 313] width 764 height 16
click at [695, 231] on h2 "2025" at bounding box center [708, 234] width 813 height 25
